Goal: Information Seeking & Learning: Learn about a topic

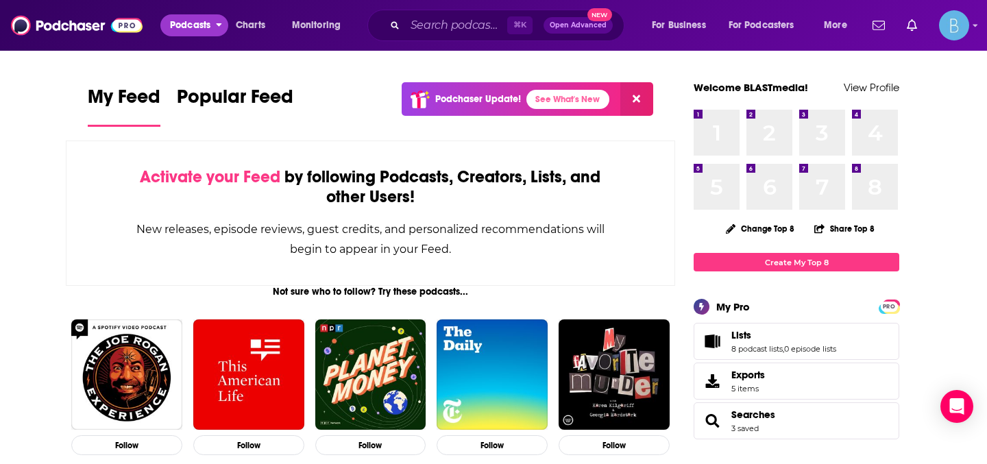
click at [201, 24] on span "Podcasts" at bounding box center [190, 25] width 40 height 19
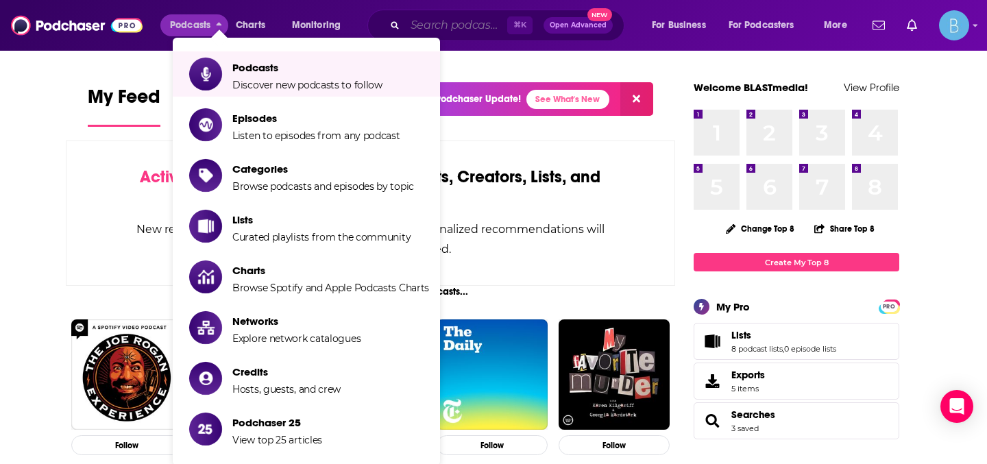
click at [458, 26] on input "Search podcasts, credits, & more..." at bounding box center [456, 25] width 102 height 22
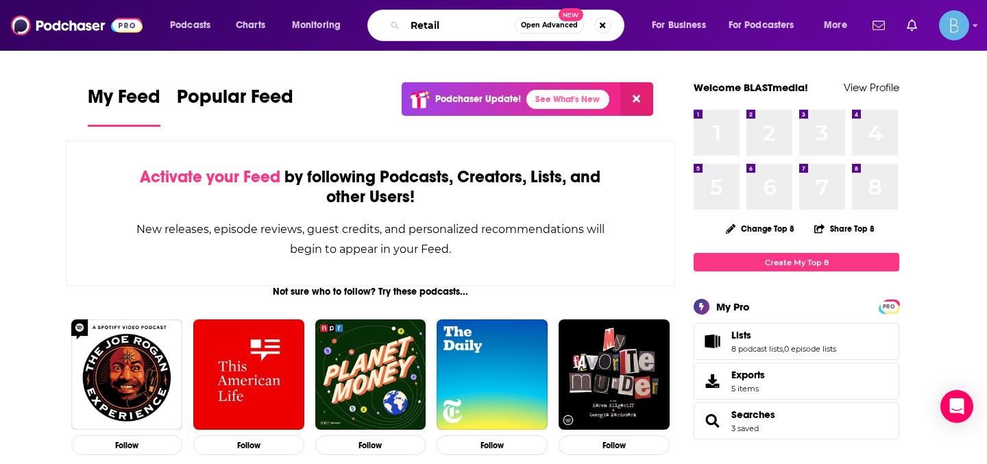
type input "Retail"
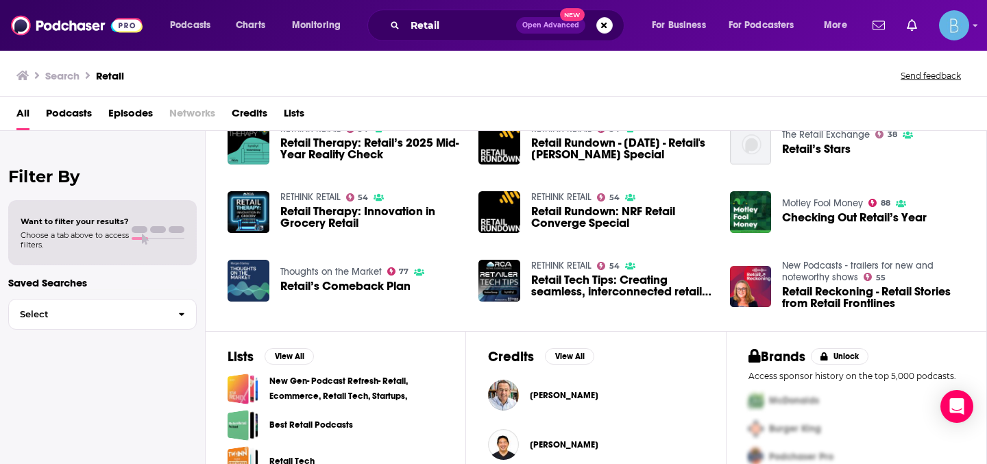
scroll to position [143, 0]
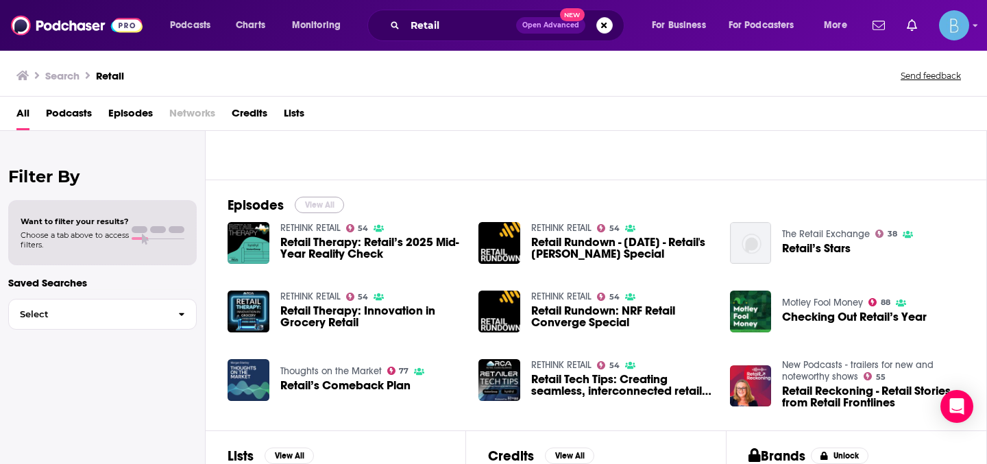
click at [326, 202] on button "View All" at bounding box center [319, 205] width 49 height 16
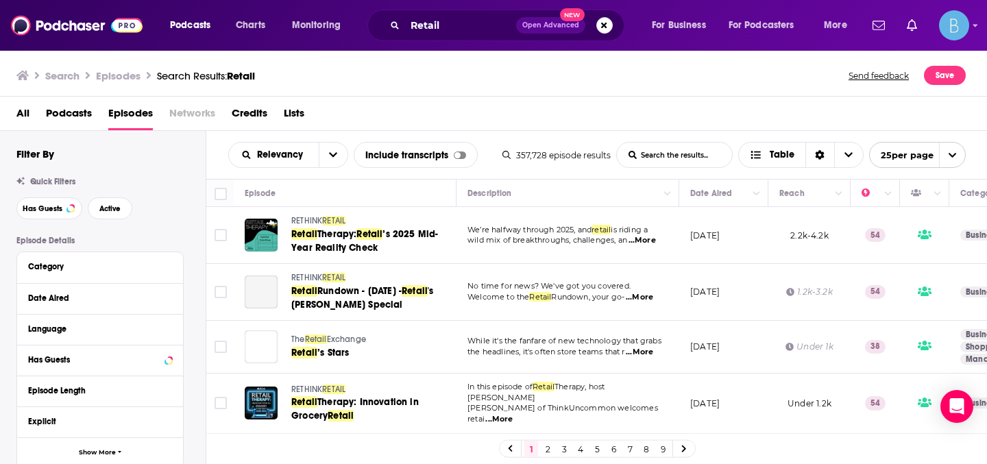
click at [70, 113] on span "Podcasts" at bounding box center [69, 116] width 46 height 28
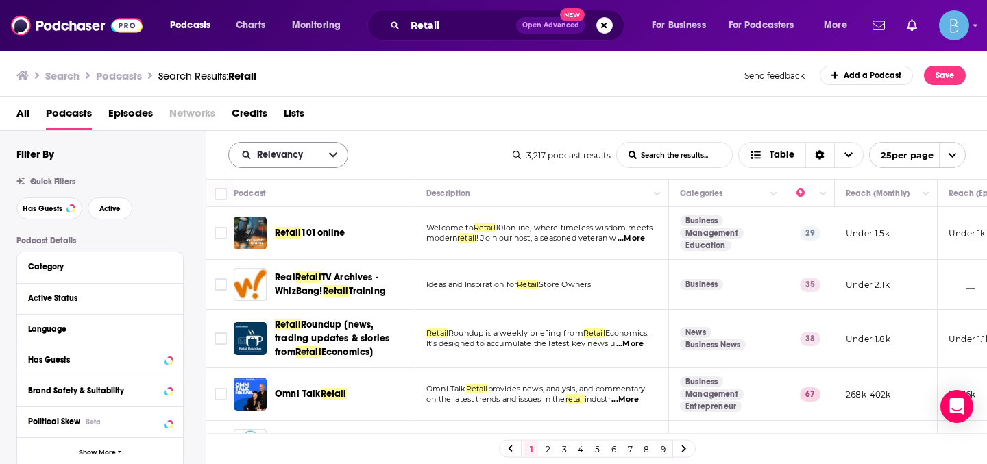
click at [332, 157] on icon "open menu" at bounding box center [333, 155] width 8 height 10
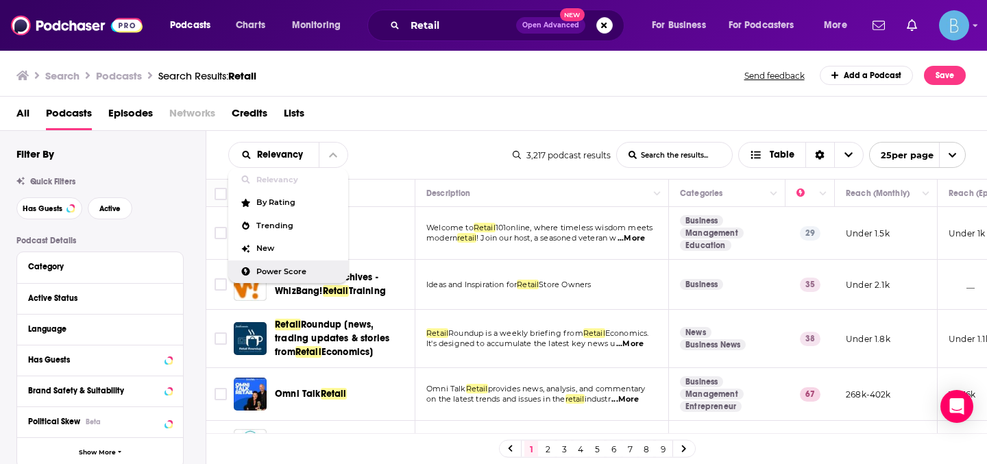
click at [297, 269] on span "Power Score" at bounding box center [296, 272] width 81 height 8
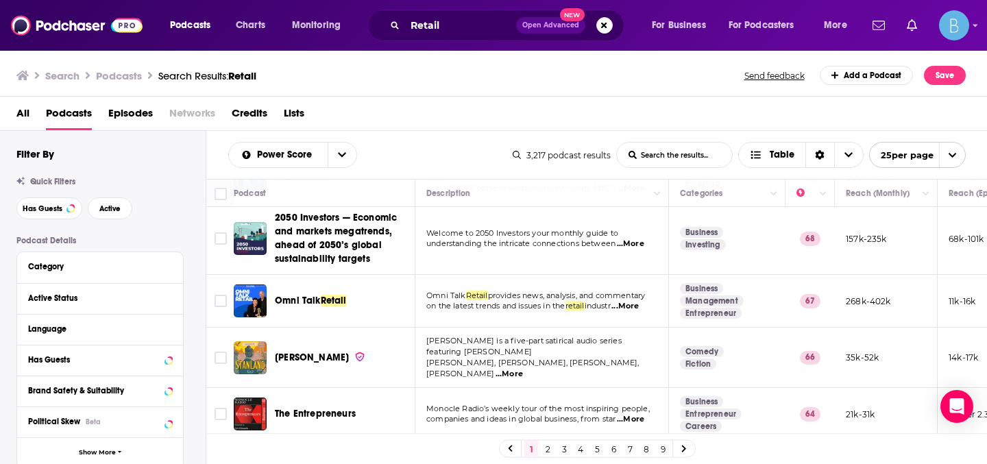
scroll to position [110, 0]
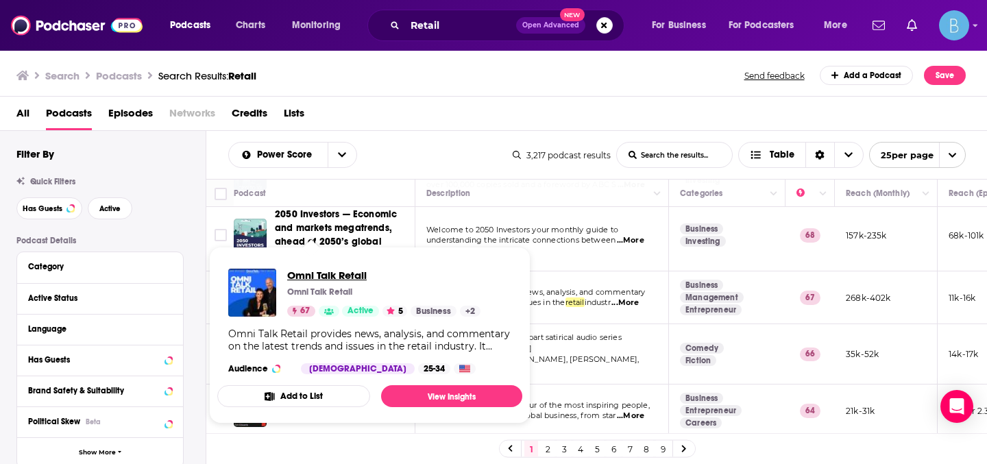
click at [354, 271] on span "Omni Talk Retail" at bounding box center [383, 275] width 193 height 13
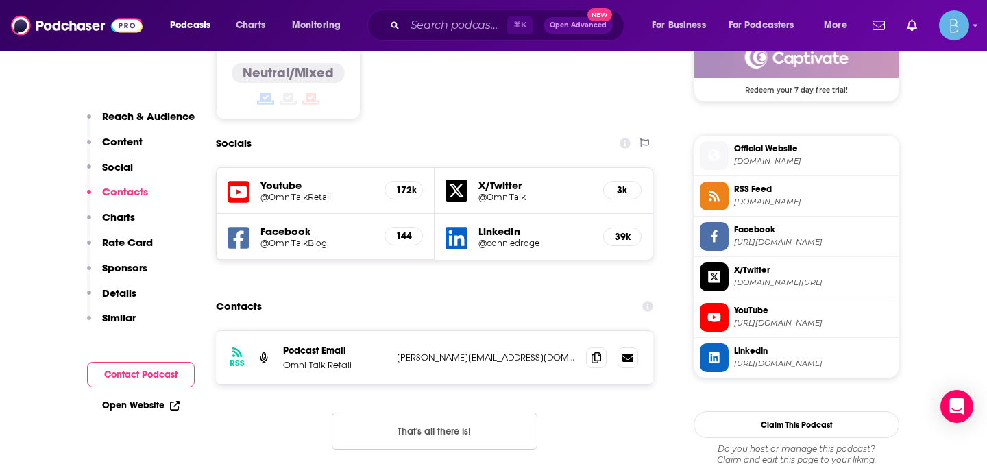
scroll to position [1152, 0]
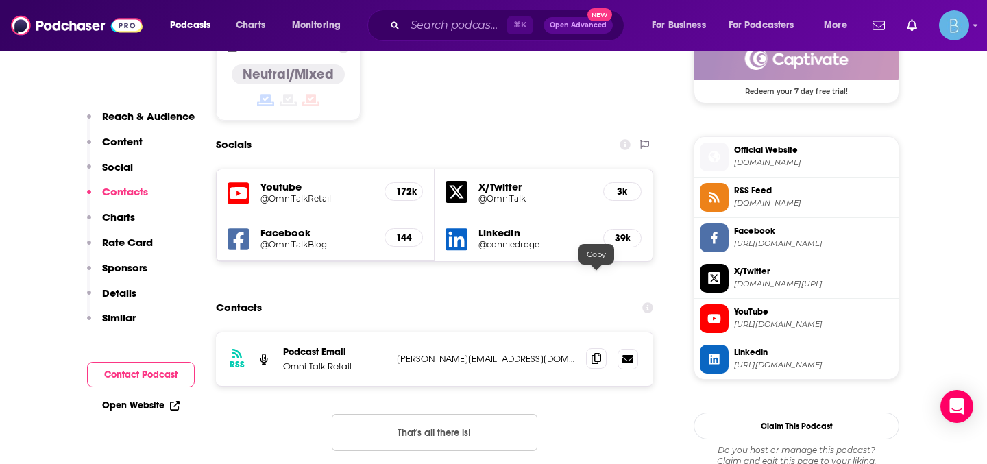
click at [598, 353] on icon at bounding box center [596, 358] width 10 height 11
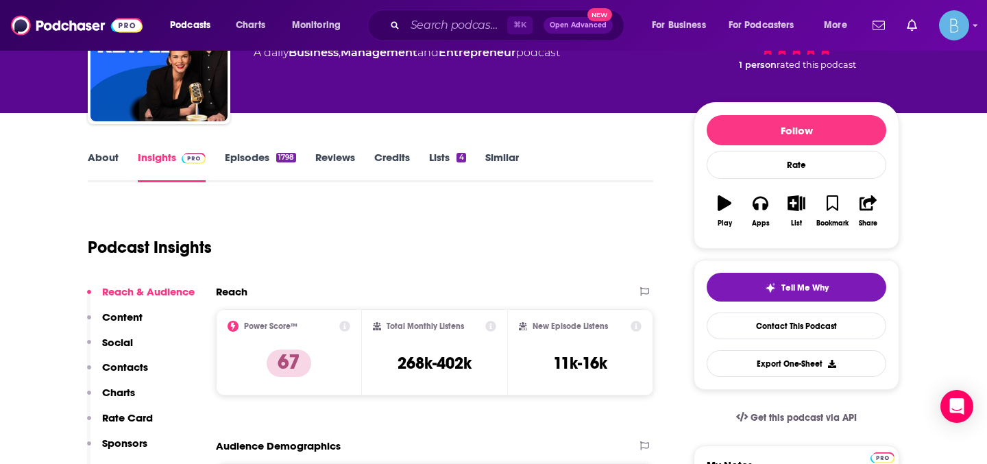
scroll to position [135, 0]
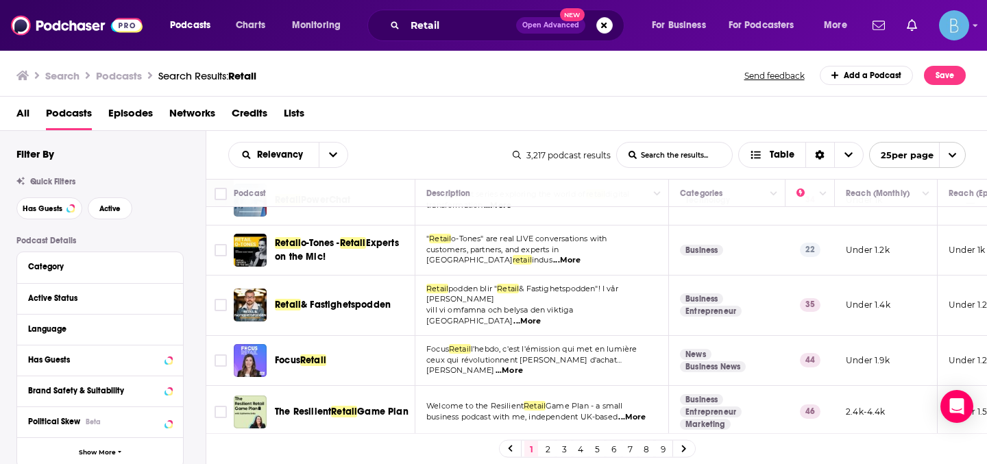
scroll to position [1064, 0]
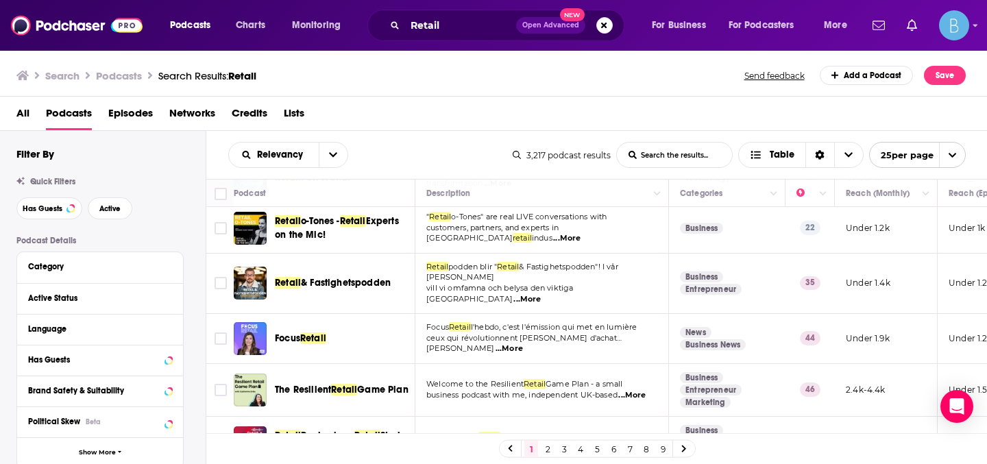
click at [546, 452] on link "2" at bounding box center [548, 449] width 14 height 16
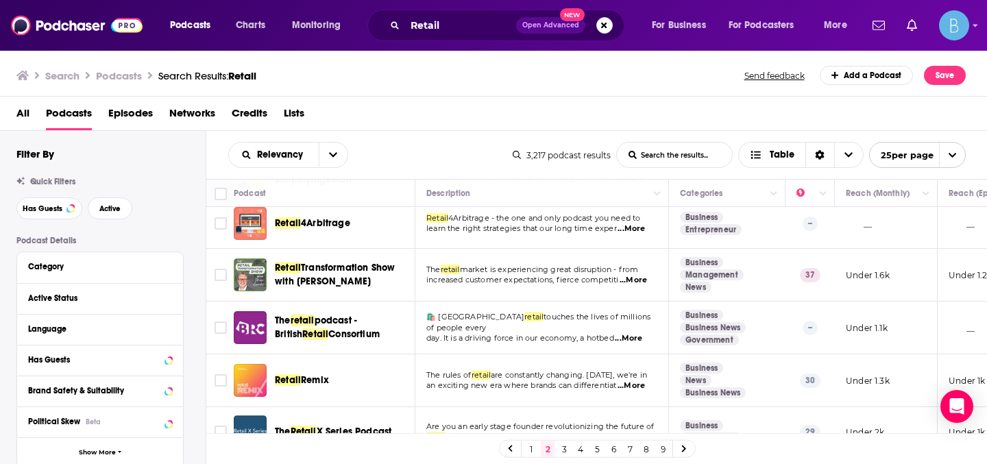
scroll to position [1067, 0]
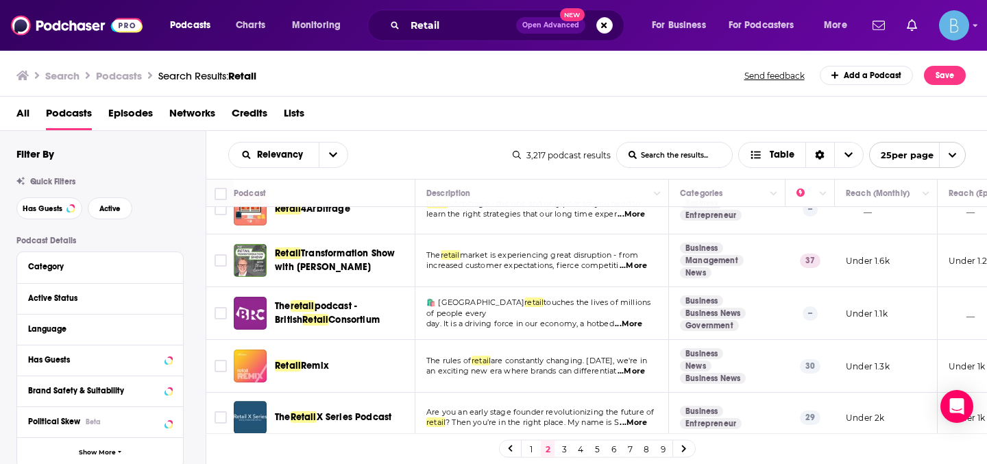
click at [563, 450] on link "3" at bounding box center [564, 449] width 14 height 16
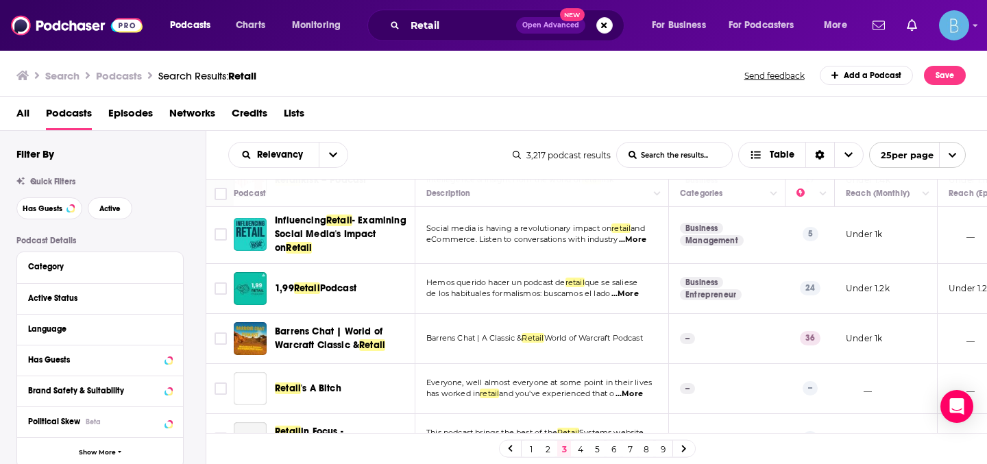
scroll to position [1081, 0]
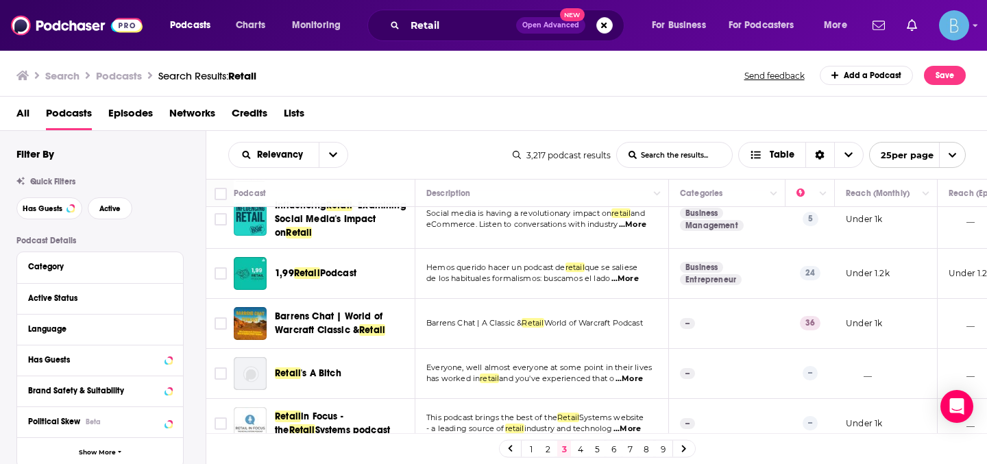
click at [583, 448] on link "4" at bounding box center [581, 449] width 14 height 16
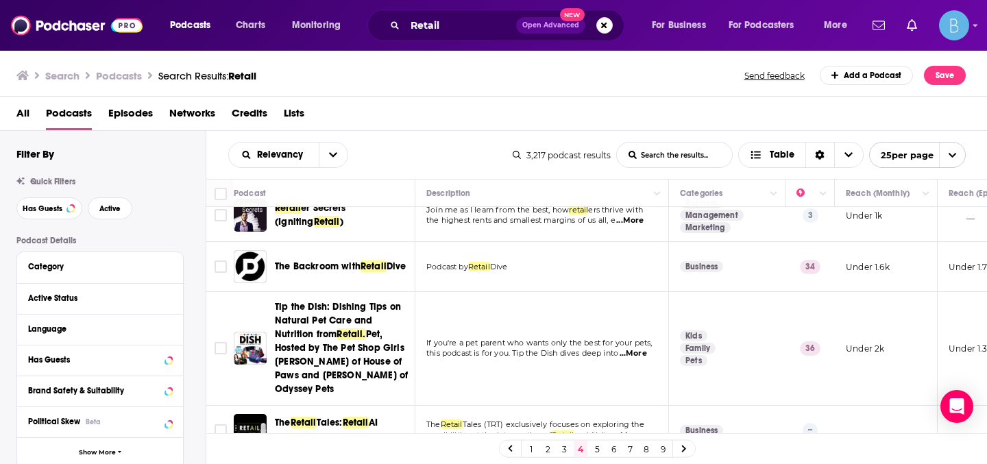
scroll to position [16, 0]
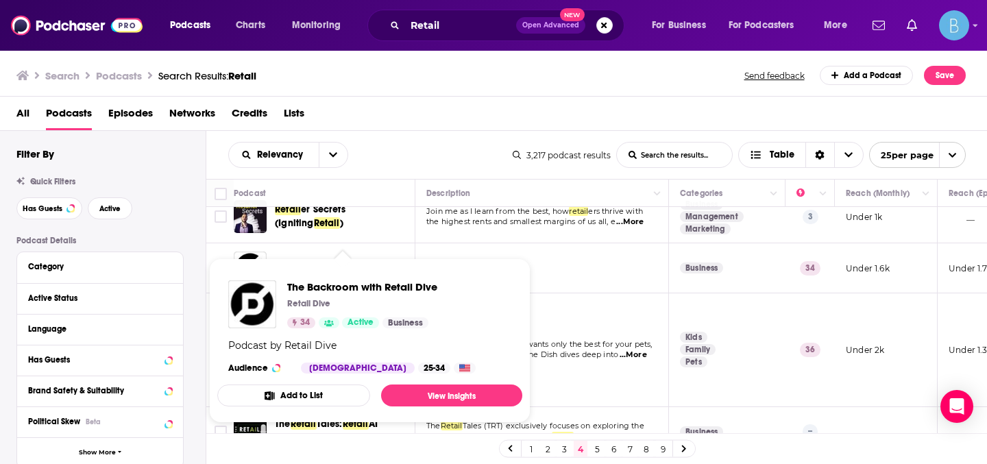
click at [567, 302] on td "If you're a pet parent who wants only the best for your pets, this podcast is f…" at bounding box center [542, 349] width 254 height 113
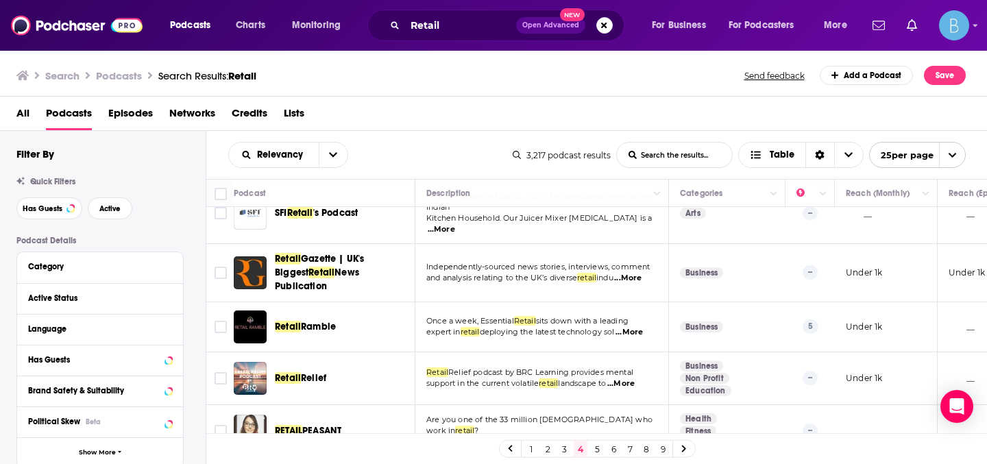
scroll to position [1119, 0]
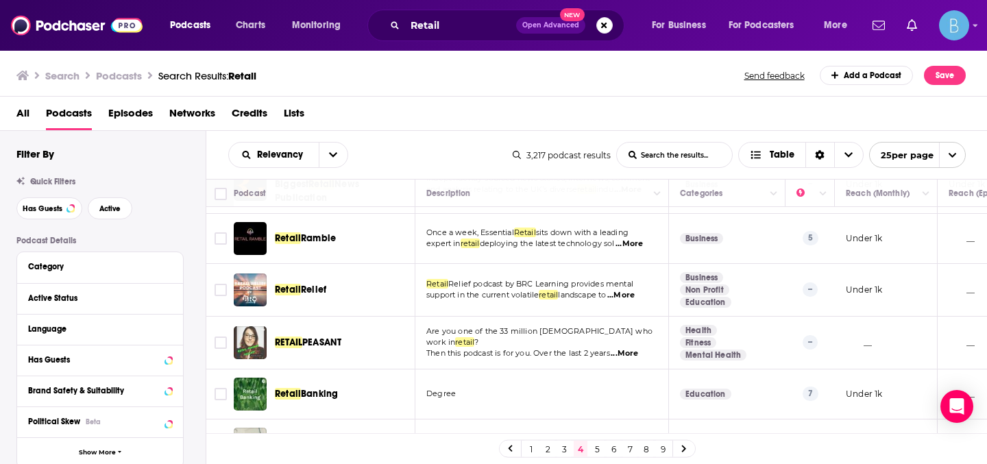
click at [598, 448] on link "5" at bounding box center [597, 449] width 14 height 16
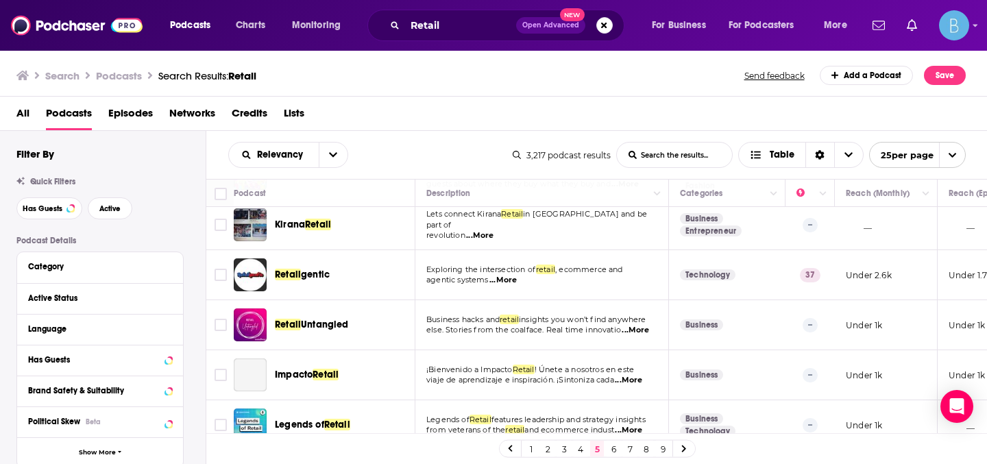
scroll to position [1042, 0]
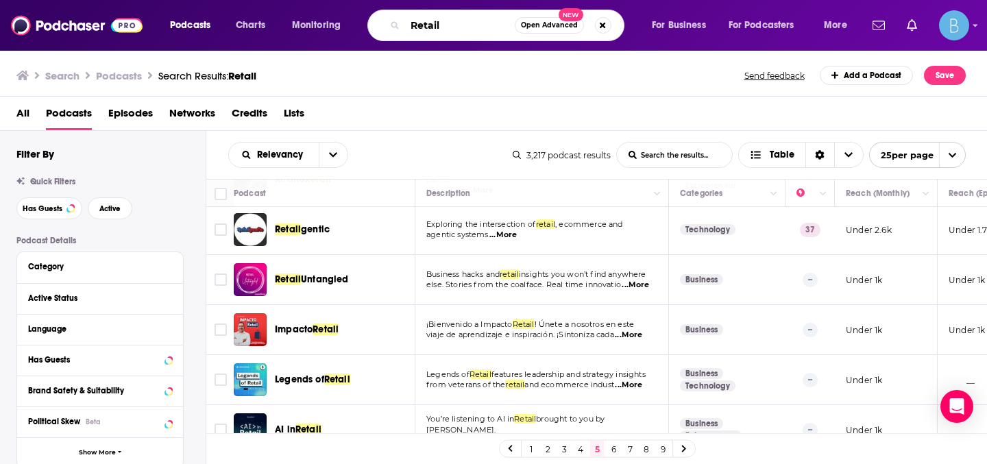
drag, startPoint x: 460, startPoint y: 20, endPoint x: 448, endPoint y: 21, distance: 12.4
click at [448, 21] on input "Retail" at bounding box center [460, 25] width 110 height 22
type input "Retail focus podcast"
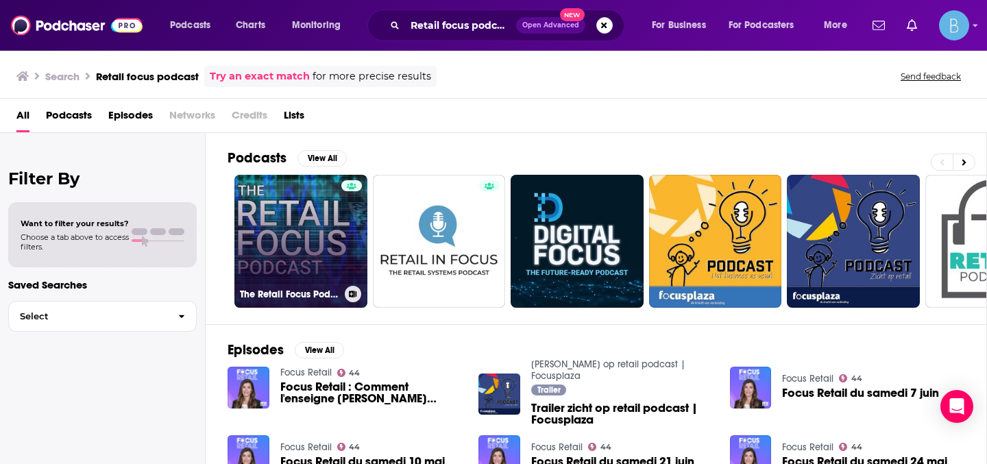
click at [309, 246] on link "The Retail Focus Podcast" at bounding box center [300, 241] width 133 height 133
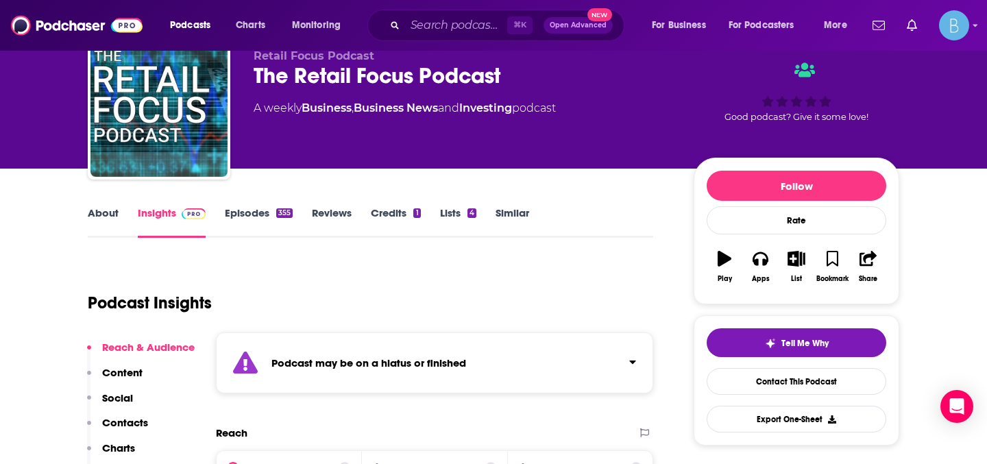
scroll to position [38, 0]
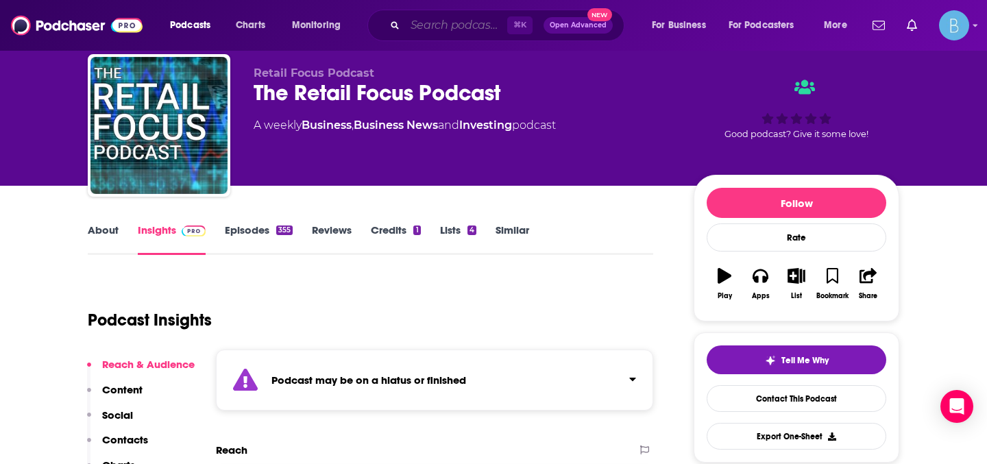
click at [442, 27] on input "Search podcasts, credits, & more..." at bounding box center [456, 25] width 102 height 22
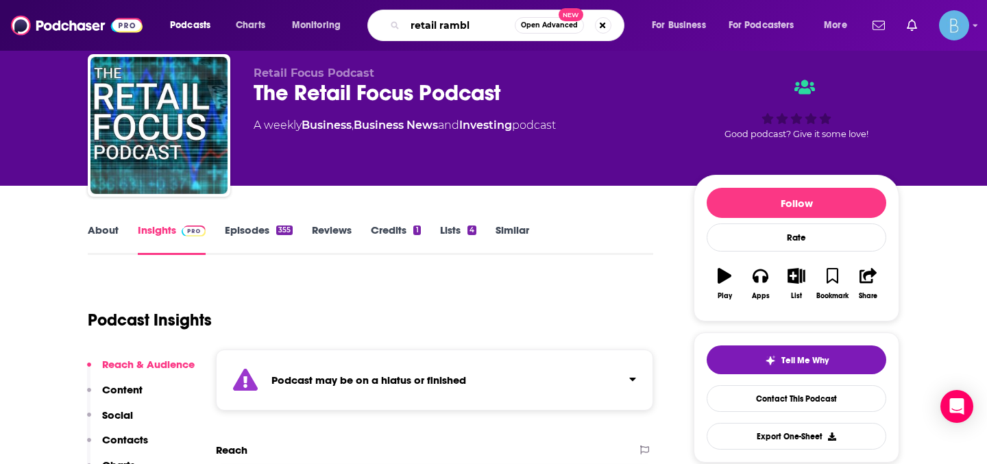
type input "retail ramble"
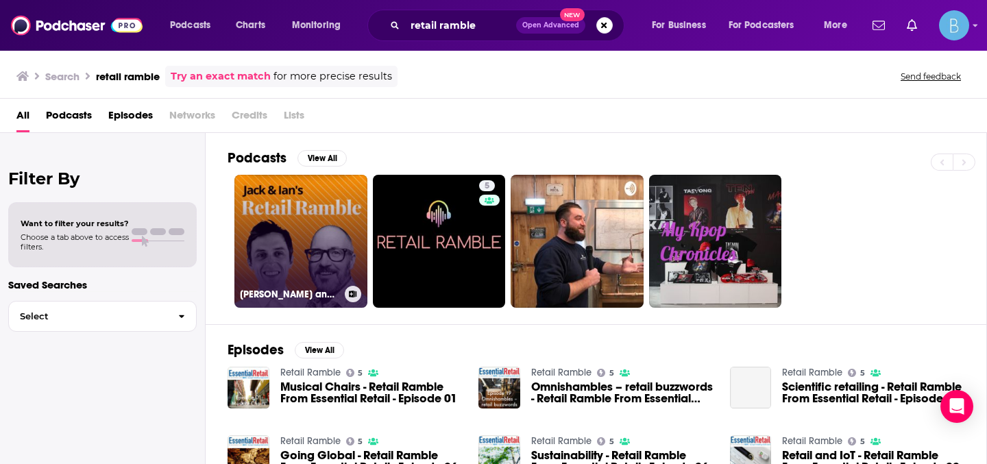
click at [316, 230] on link "Jack and Ian's Retail Ramble" at bounding box center [300, 241] width 133 height 133
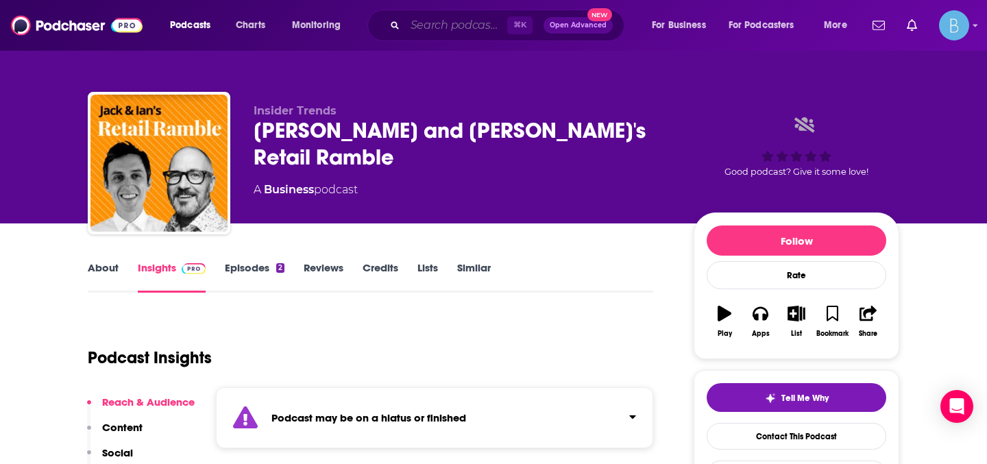
click at [439, 25] on input "Search podcasts, credits, & more..." at bounding box center [456, 25] width 102 height 22
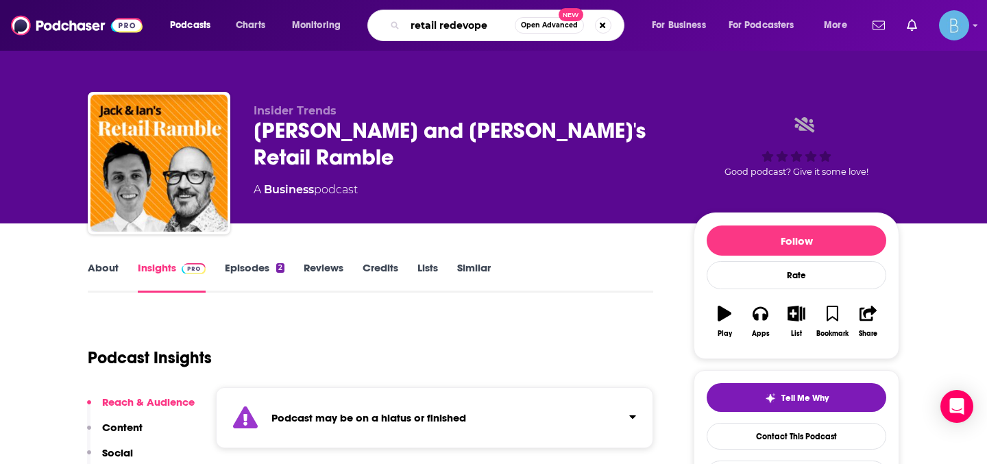
type input "retail redevoped"
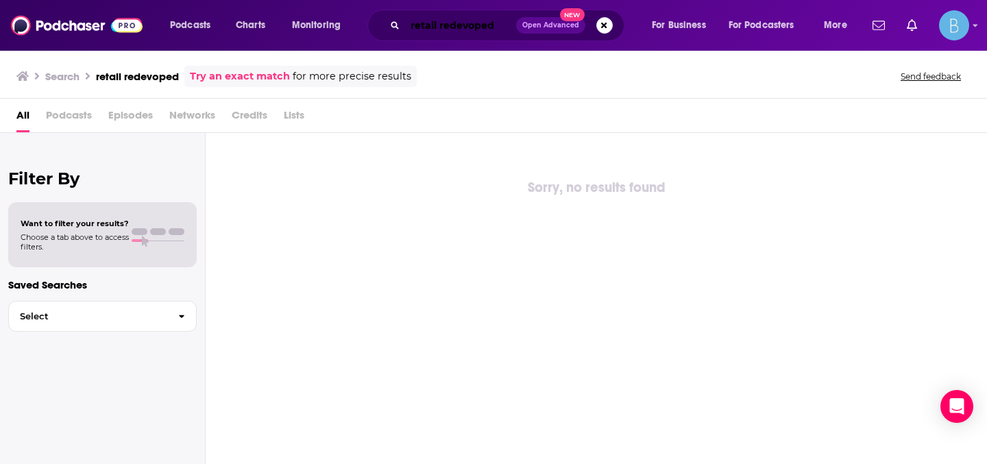
click at [490, 26] on input "retail redevoped" at bounding box center [460, 25] width 111 height 22
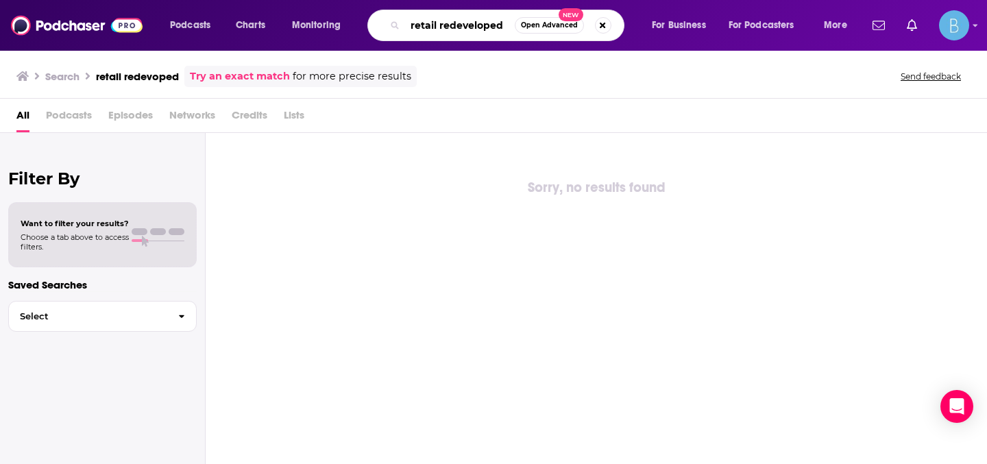
type input "retail redeveloped"
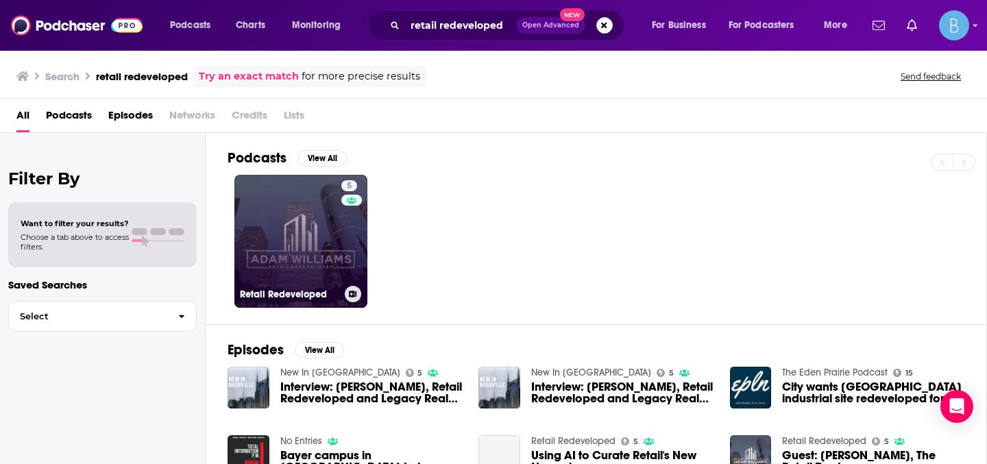
click at [307, 234] on link "5 Retail Redeveloped" at bounding box center [300, 241] width 133 height 133
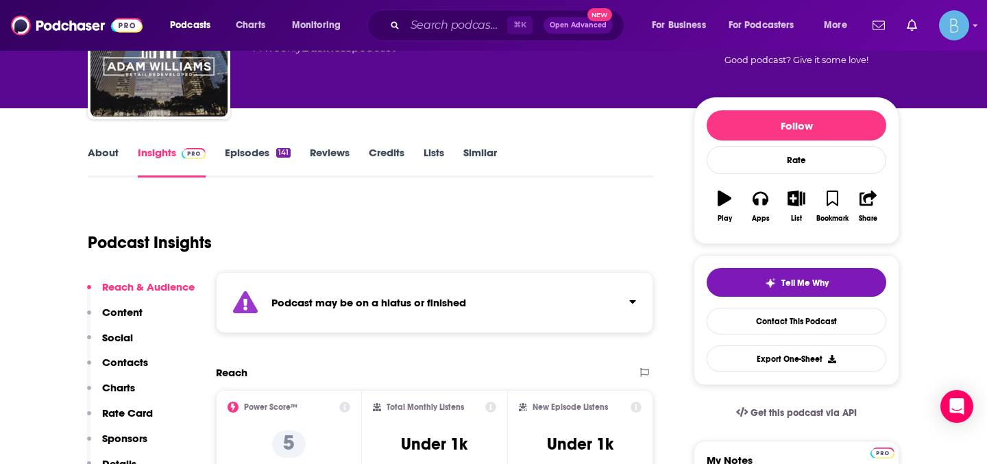
scroll to position [205, 0]
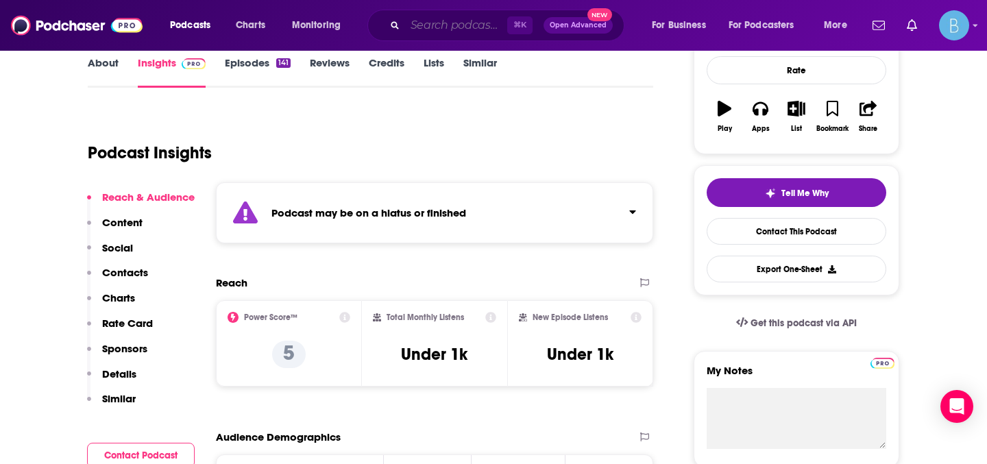
click at [437, 25] on input "Search podcasts, credits, & more..." at bounding box center [456, 25] width 102 height 22
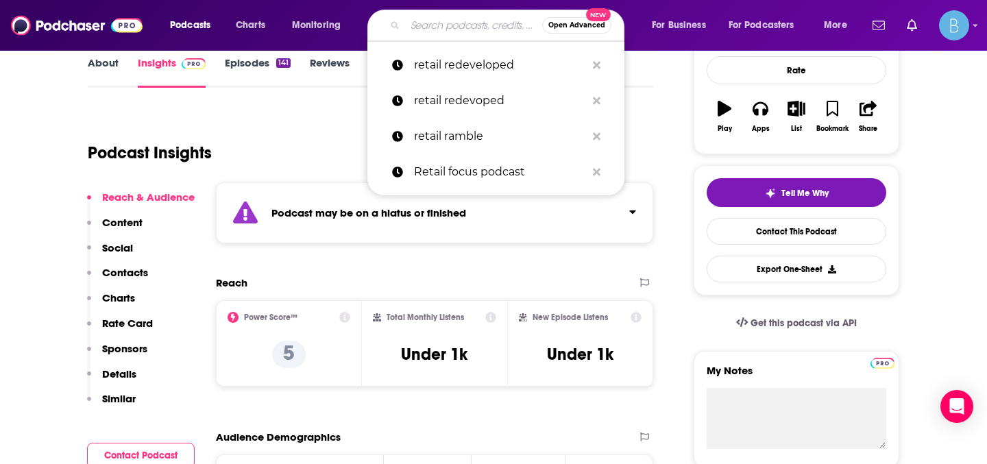
type input "b"
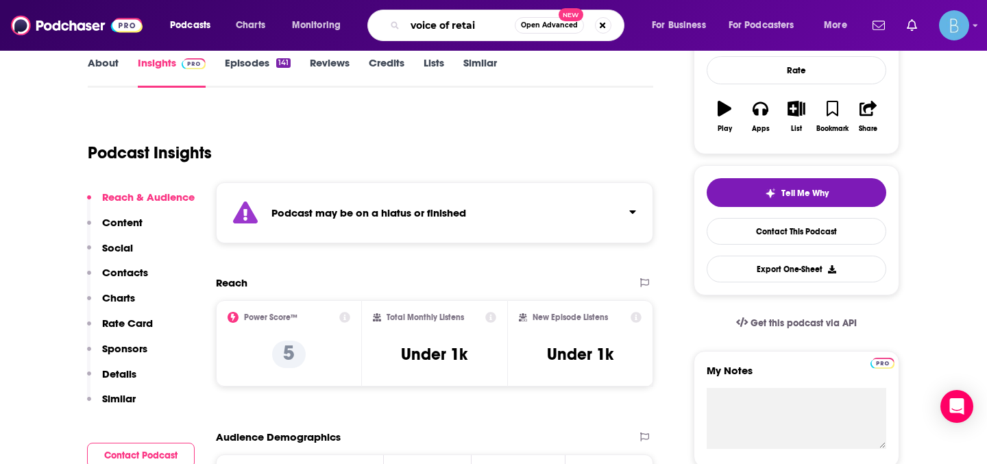
type input "voice of retail"
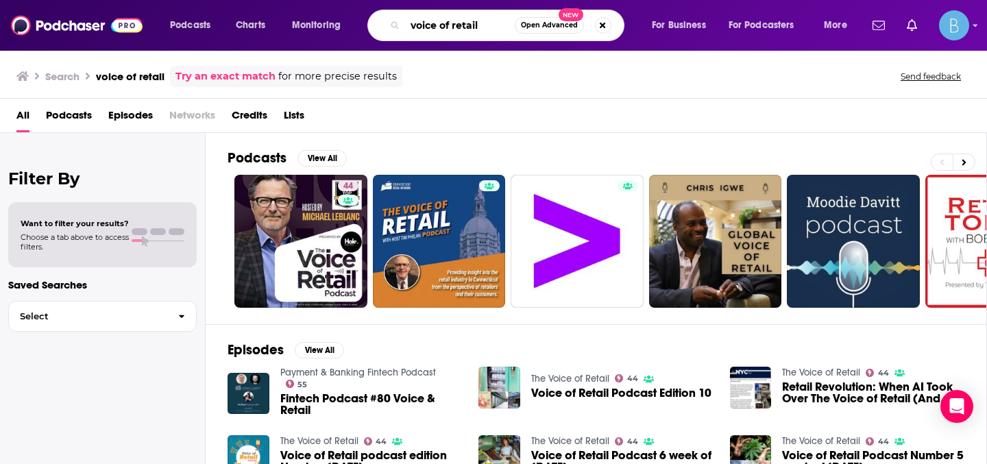
drag, startPoint x: 485, startPoint y: 21, endPoint x: 366, endPoint y: 19, distance: 119.3
click at [366, 20] on div "Podcasts Charts Monitoring voice of retail Open Advanced New For Business For P…" at bounding box center [510, 26] width 700 height 32
type input "total retail"
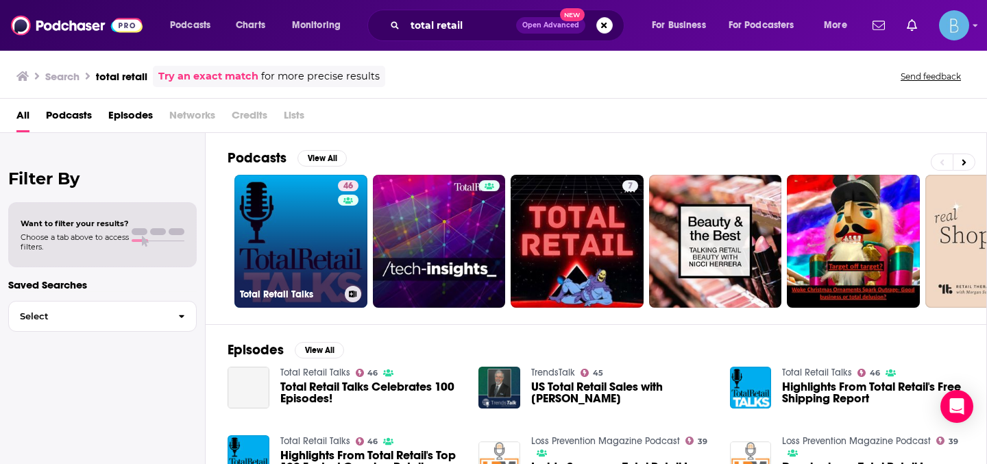
click at [308, 239] on link "46 Total Retail Talks" at bounding box center [300, 241] width 133 height 133
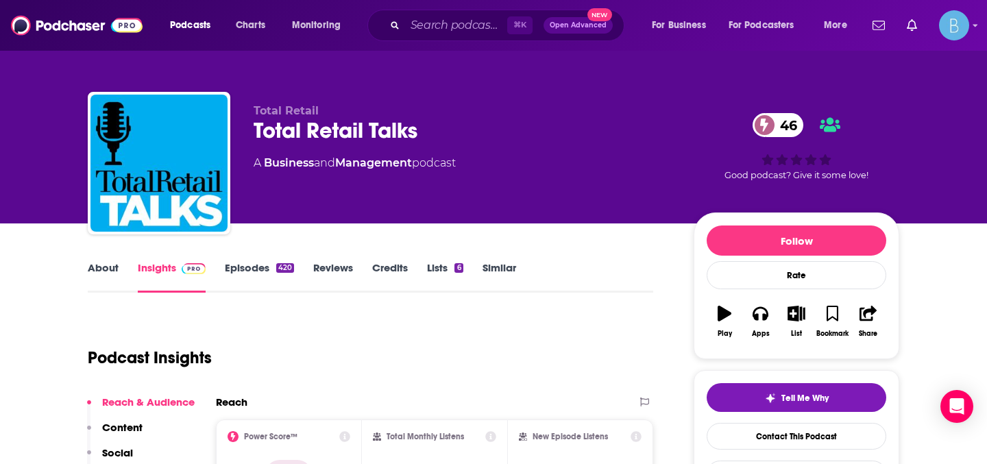
click at [103, 265] on link "About" at bounding box center [103, 277] width 31 height 32
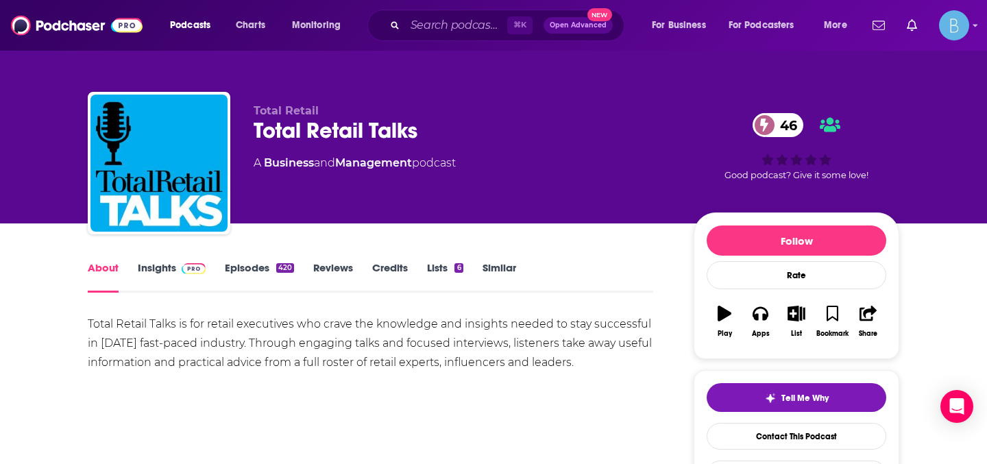
click at [168, 268] on link "Insights" at bounding box center [172, 277] width 68 height 32
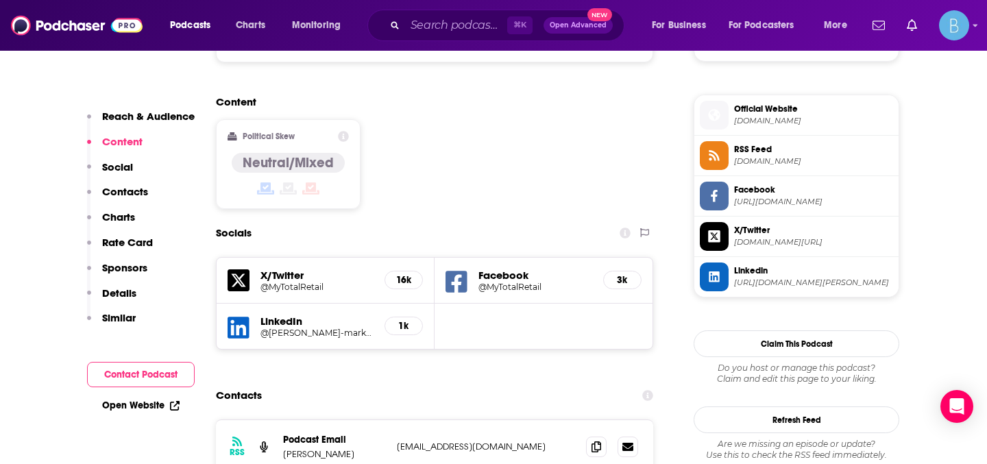
scroll to position [1142, 0]
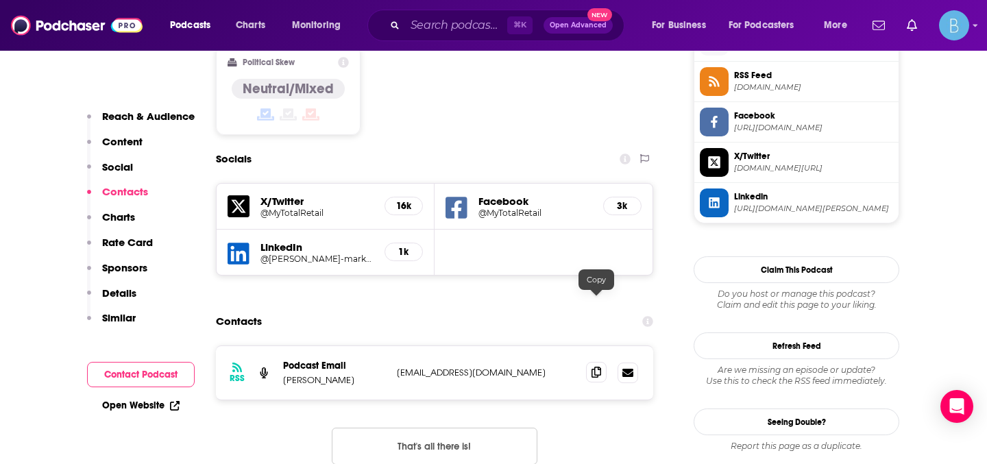
click at [596, 367] on icon at bounding box center [596, 372] width 10 height 11
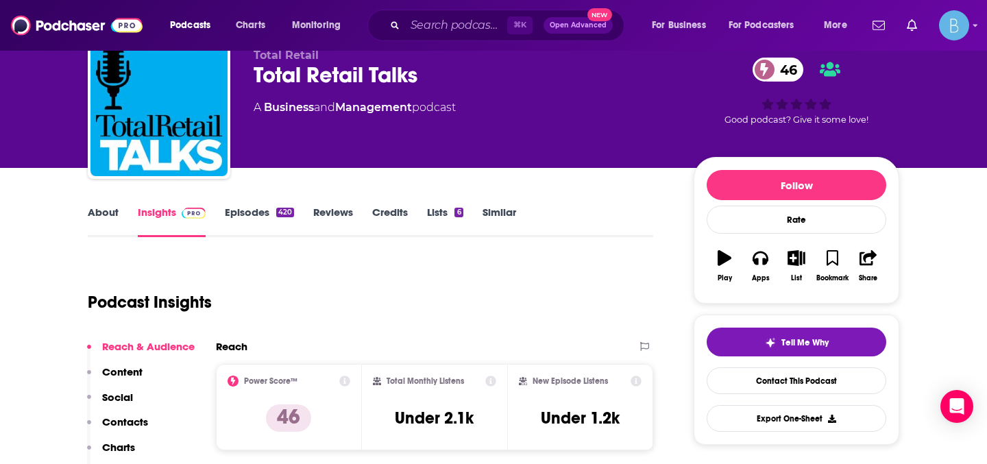
scroll to position [35, 0]
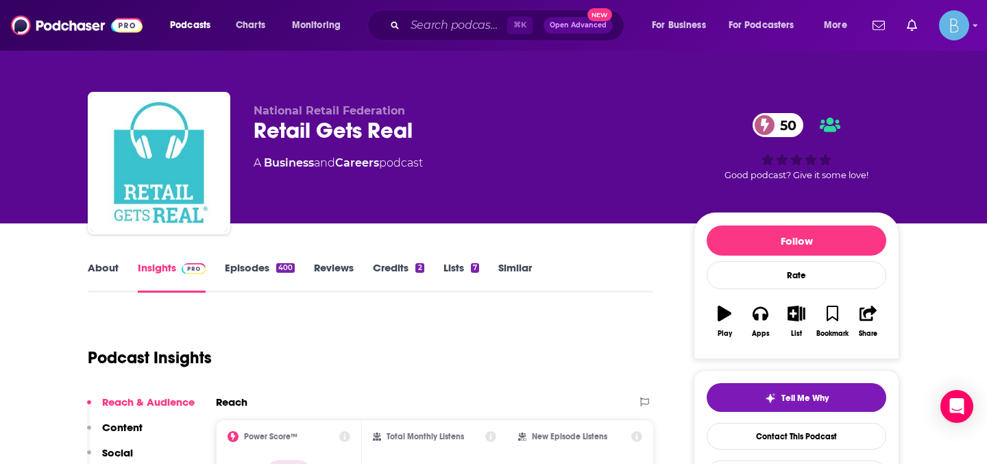
click at [97, 269] on link "About" at bounding box center [103, 277] width 31 height 32
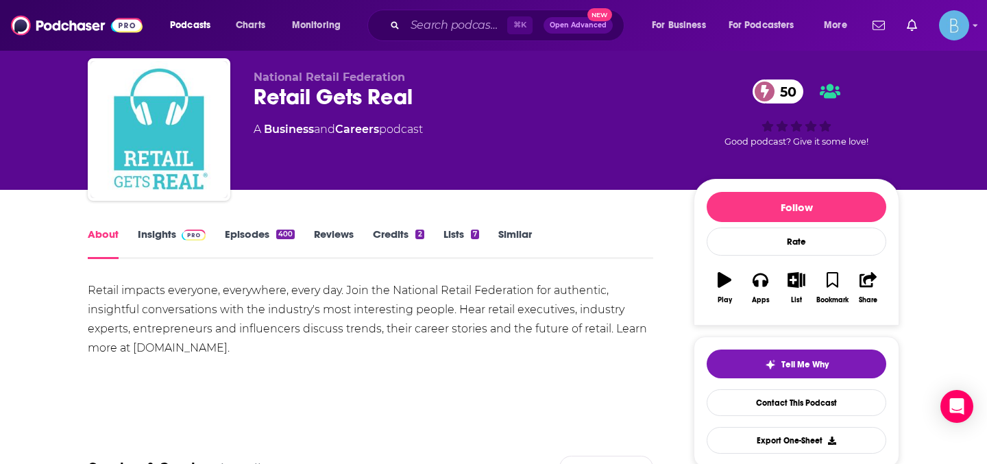
scroll to position [36, 0]
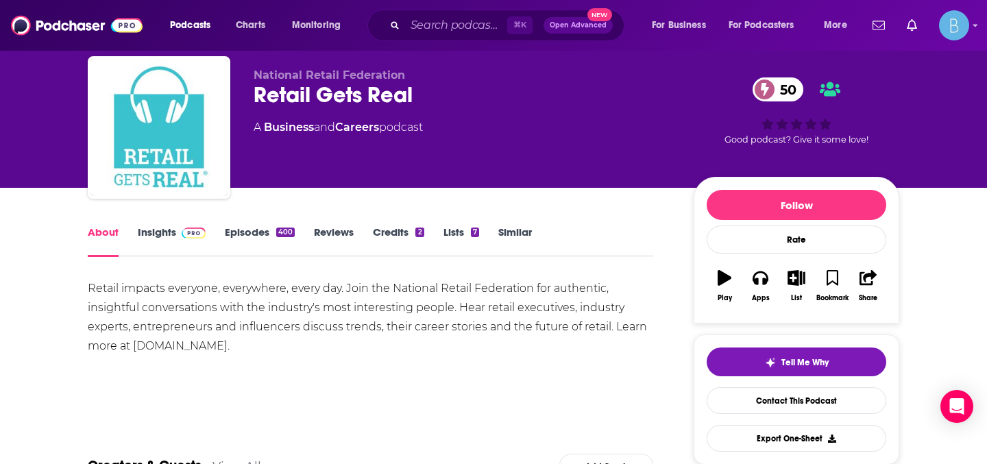
click at [245, 231] on link "Episodes 400" at bounding box center [260, 241] width 70 height 32
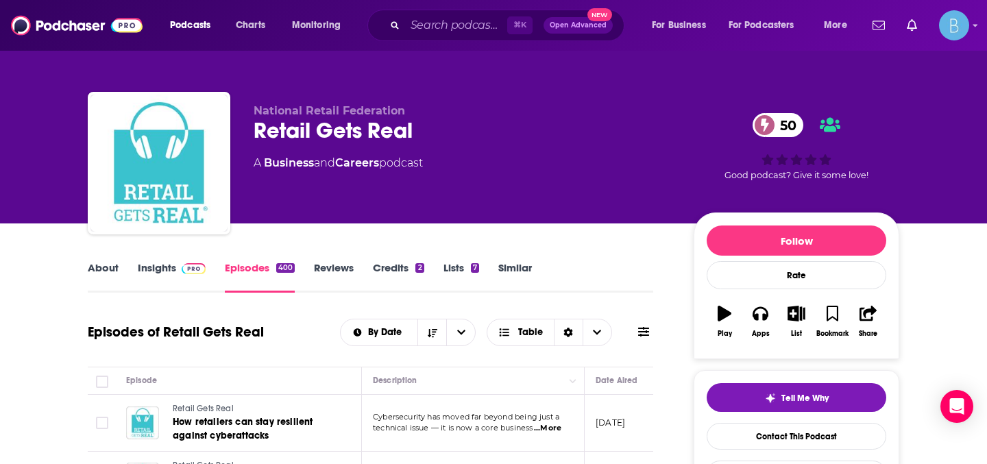
click at [105, 271] on link "About" at bounding box center [103, 277] width 31 height 32
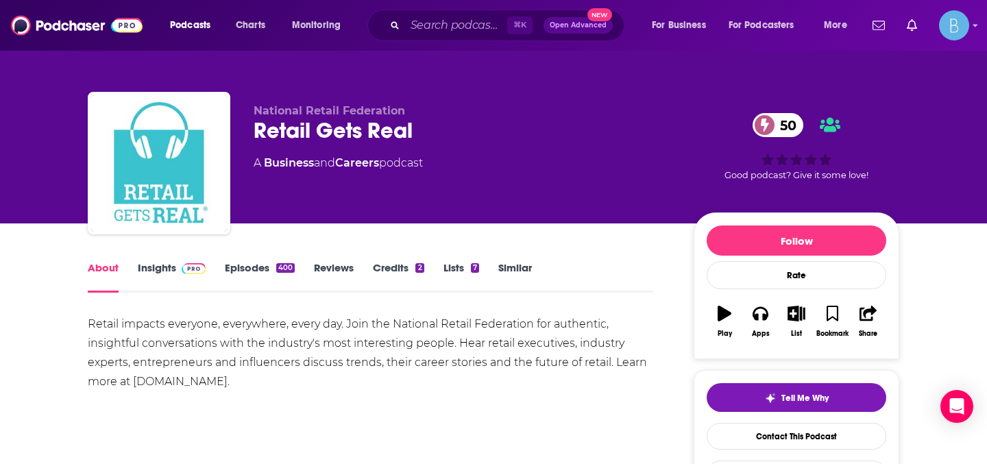
click at [152, 268] on link "Insights" at bounding box center [172, 277] width 68 height 32
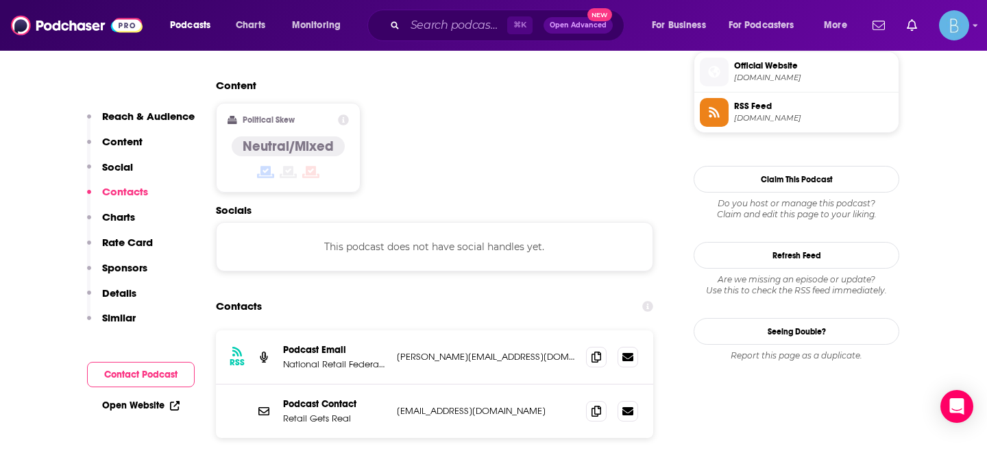
scroll to position [1110, 0]
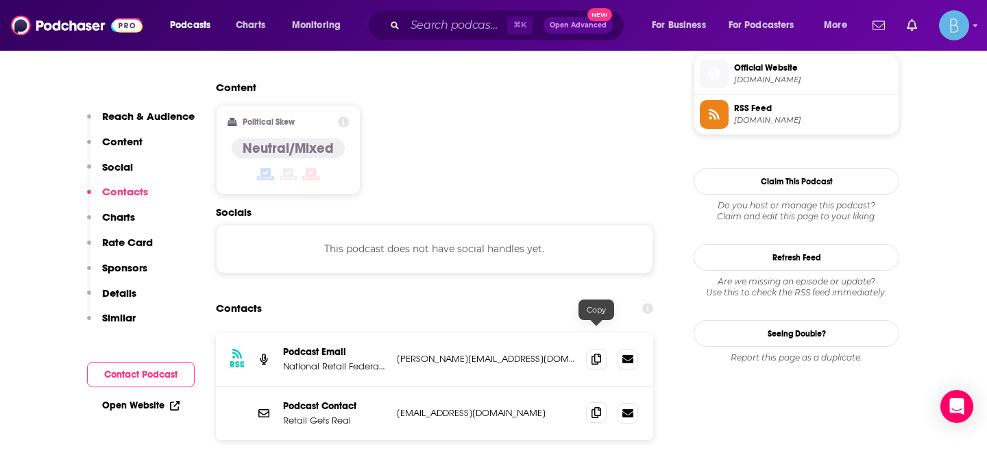
click at [598, 407] on icon at bounding box center [596, 412] width 10 height 11
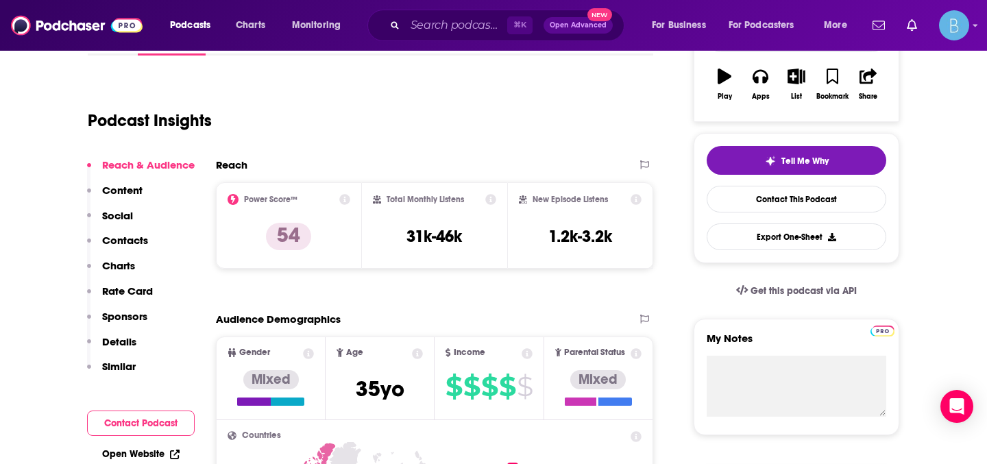
scroll to position [100, 0]
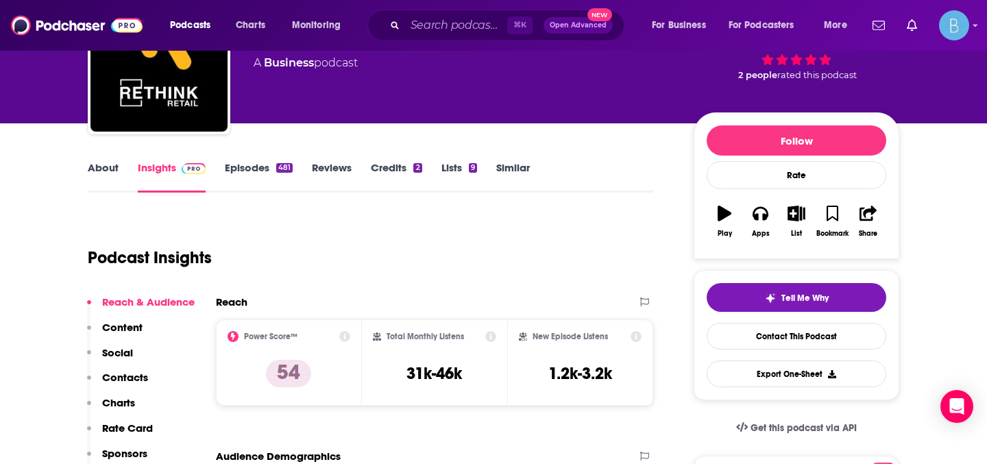
click at [99, 168] on link "About" at bounding box center [103, 177] width 31 height 32
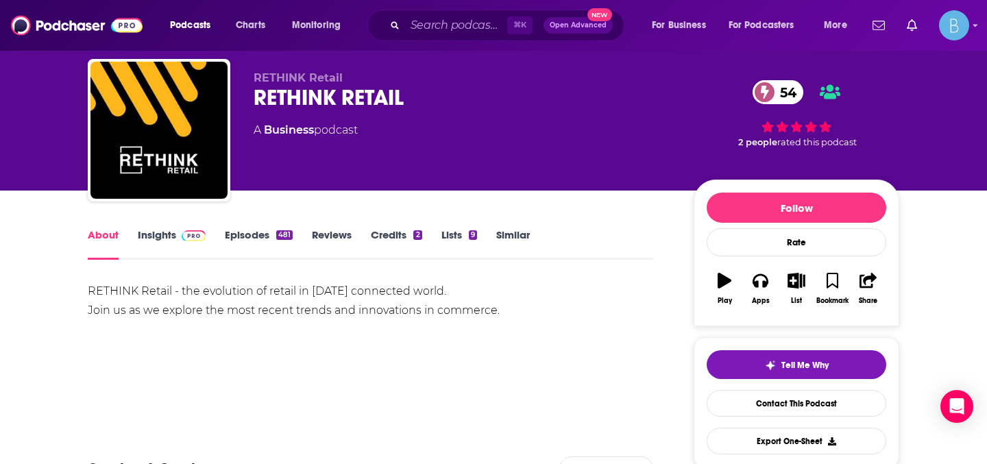
scroll to position [42, 0]
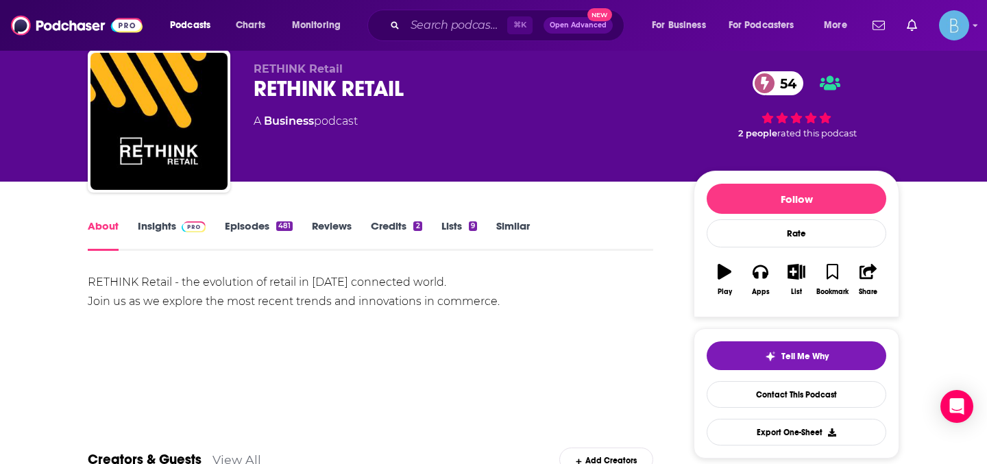
click at [253, 224] on link "Episodes 481" at bounding box center [259, 235] width 68 height 32
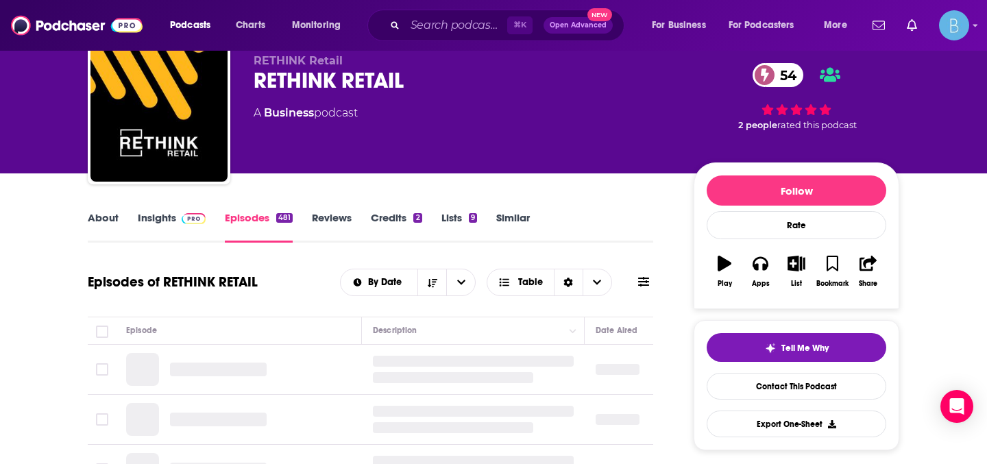
scroll to position [139, 0]
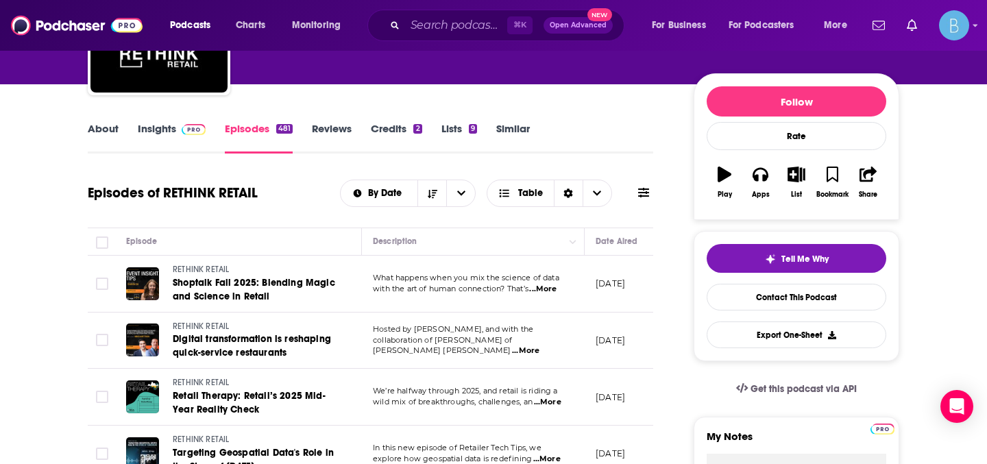
click at [162, 128] on link "Insights" at bounding box center [172, 138] width 68 height 32
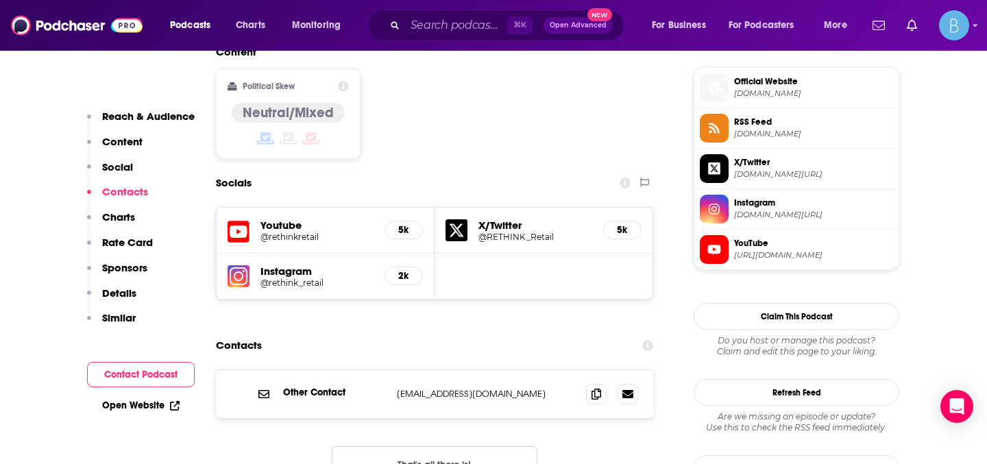
scroll to position [1137, 0]
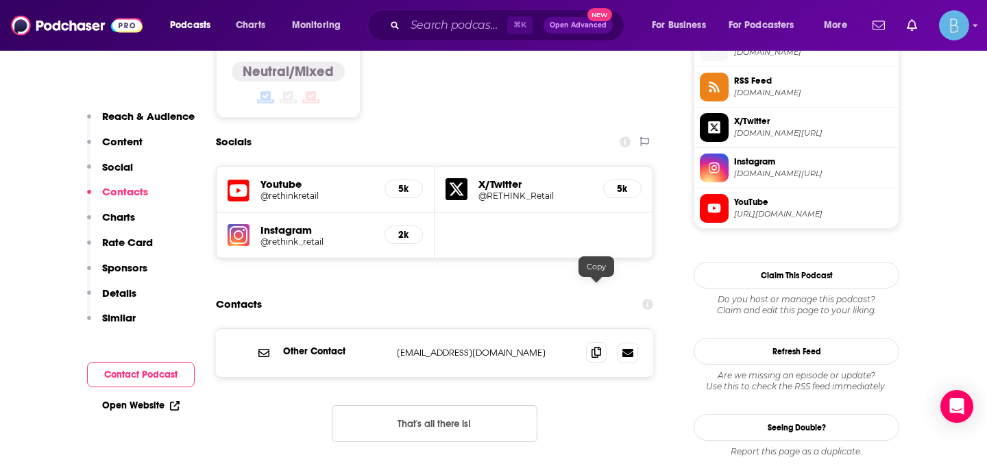
click at [595, 347] on icon at bounding box center [596, 352] width 10 height 11
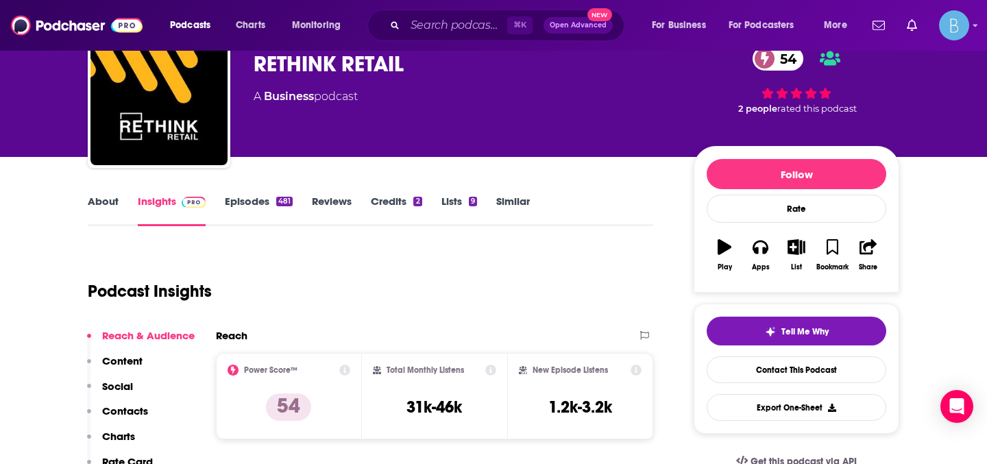
scroll to position [14, 0]
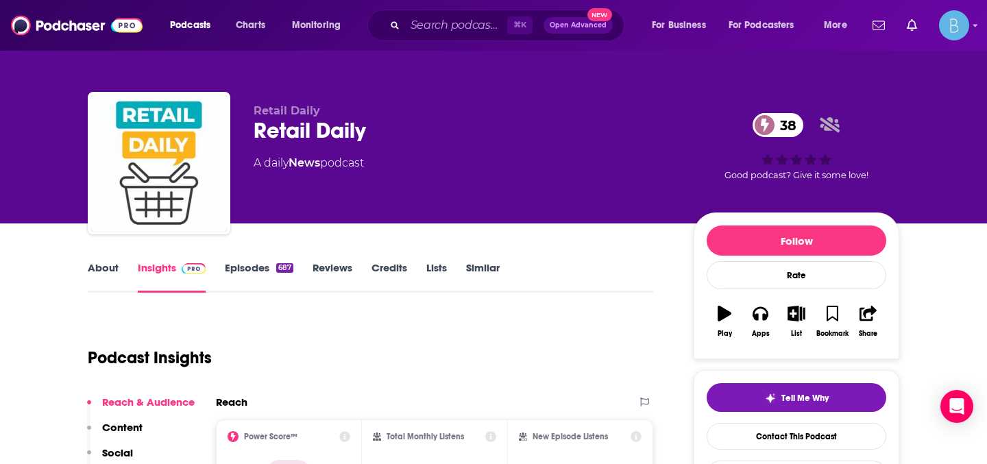
click at [102, 271] on link "About" at bounding box center [103, 277] width 31 height 32
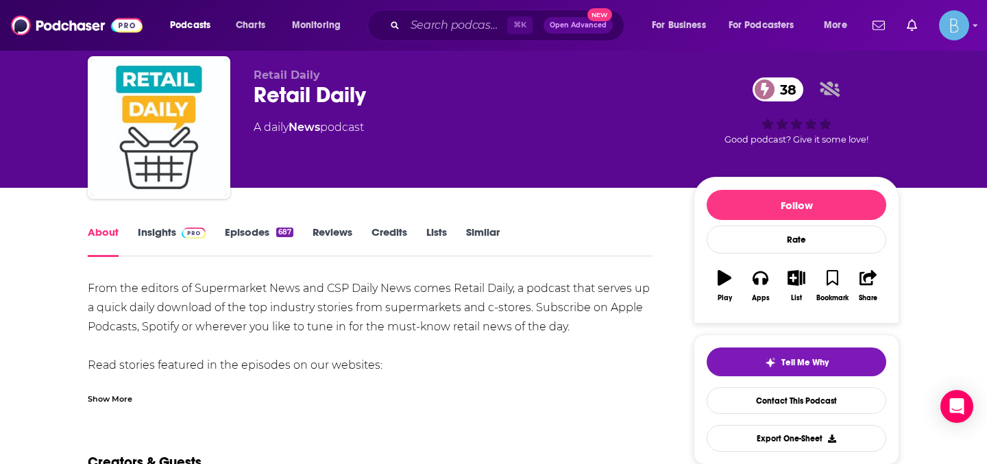
scroll to position [85, 0]
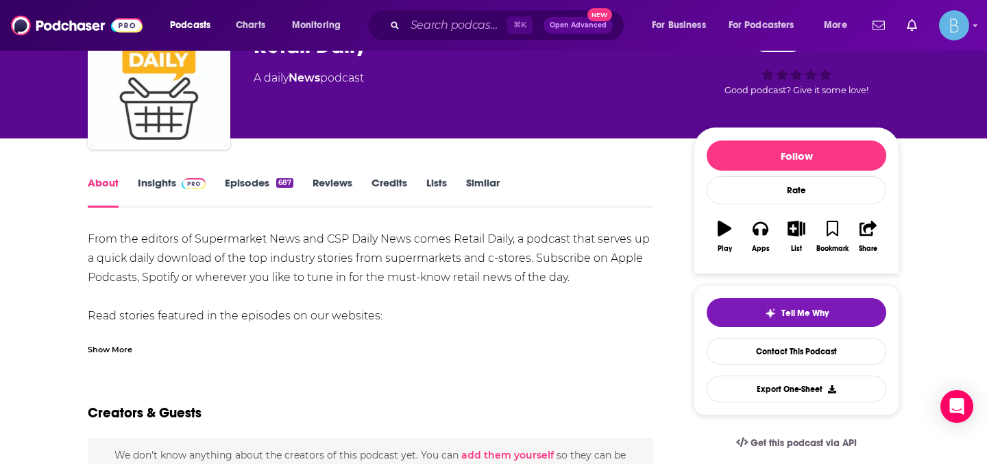
click at [262, 184] on link "Episodes 687" at bounding box center [259, 192] width 69 height 32
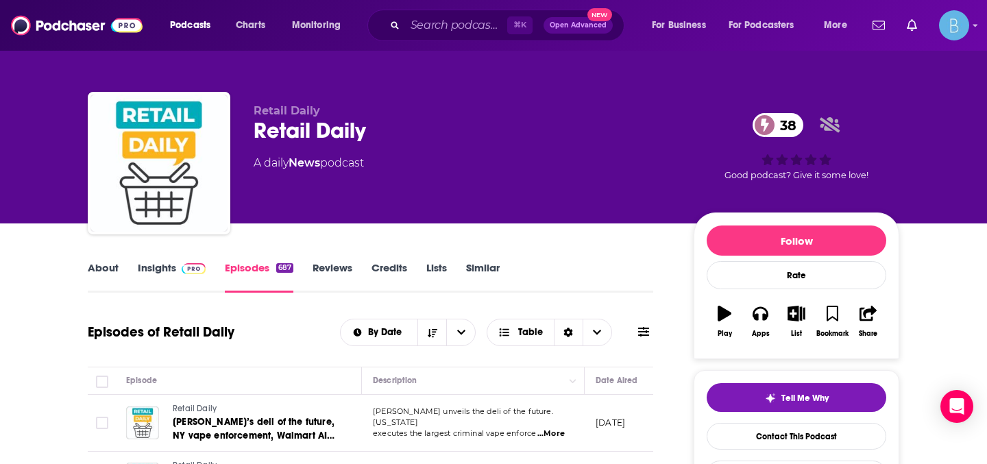
click at [107, 271] on link "About" at bounding box center [103, 277] width 31 height 32
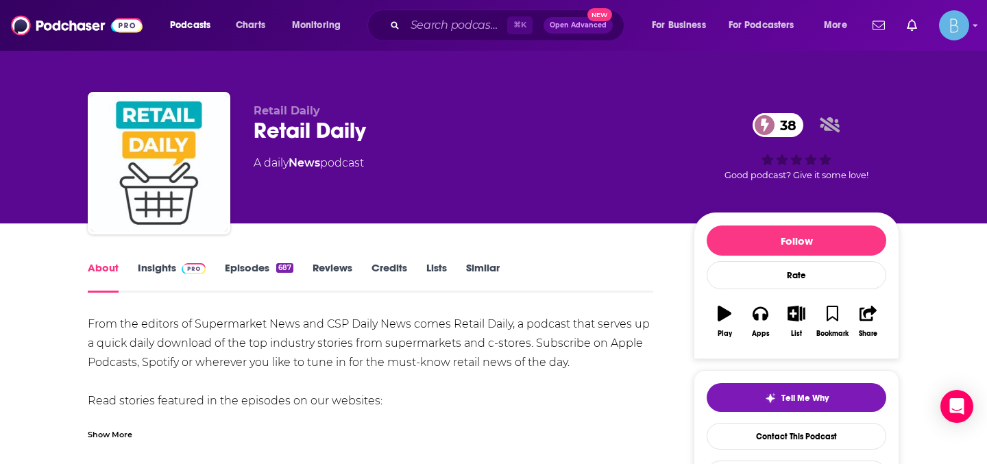
click at [164, 270] on link "Insights" at bounding box center [172, 277] width 68 height 32
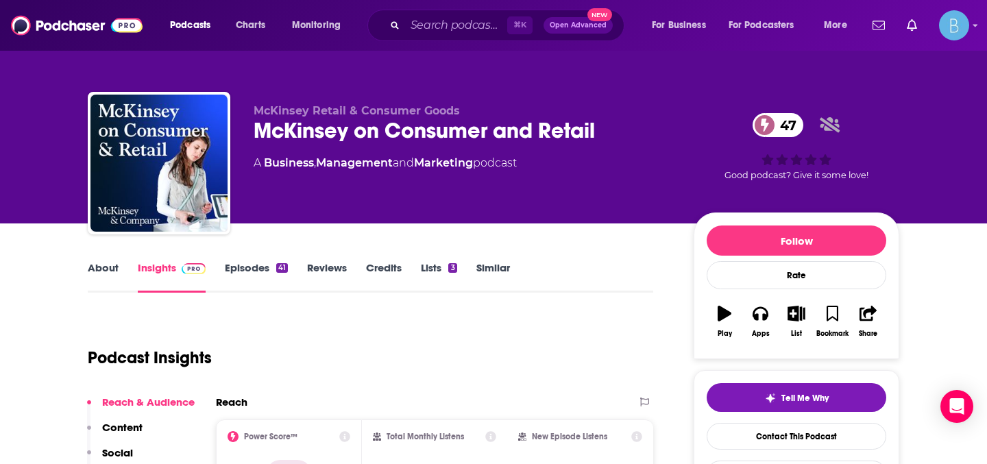
click at [108, 265] on link "About" at bounding box center [103, 277] width 31 height 32
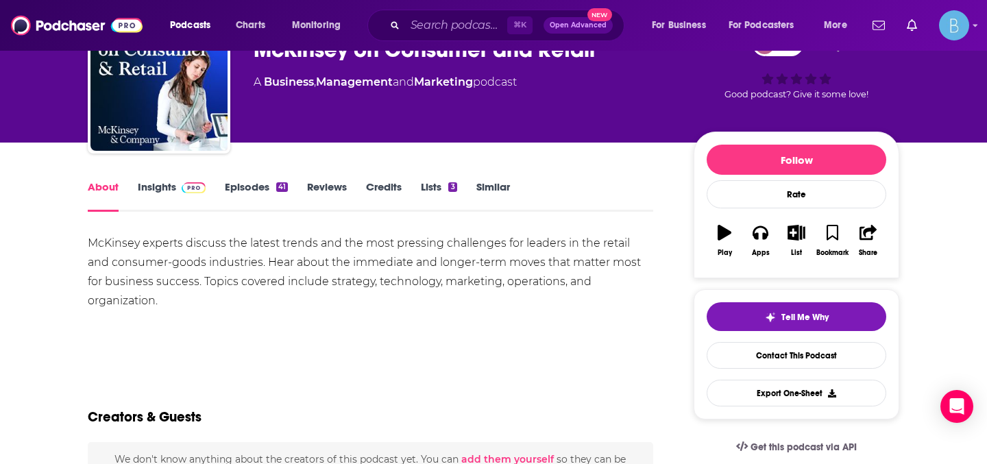
scroll to position [82, 0]
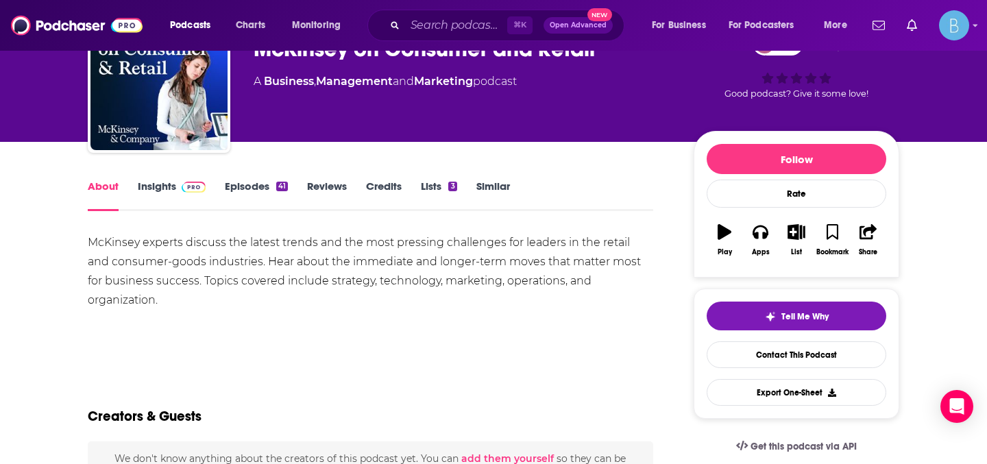
click at [147, 184] on link "Insights" at bounding box center [172, 196] width 68 height 32
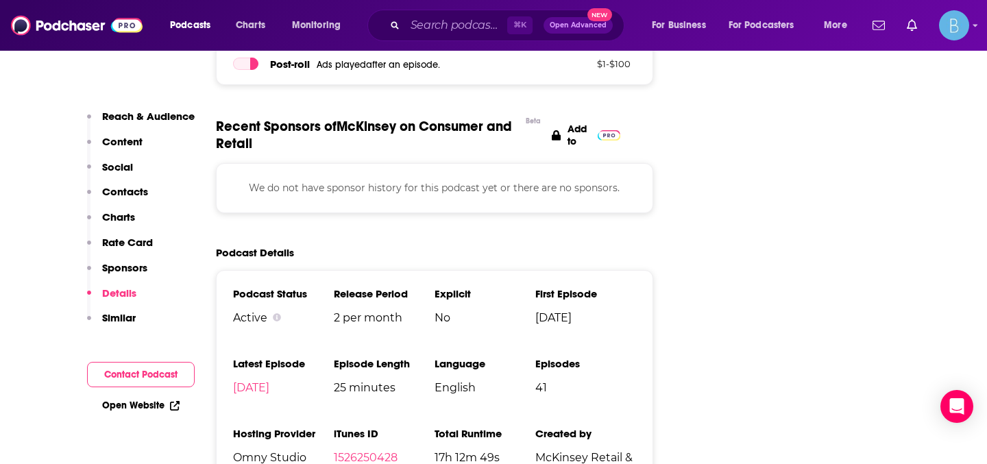
scroll to position [2065, 0]
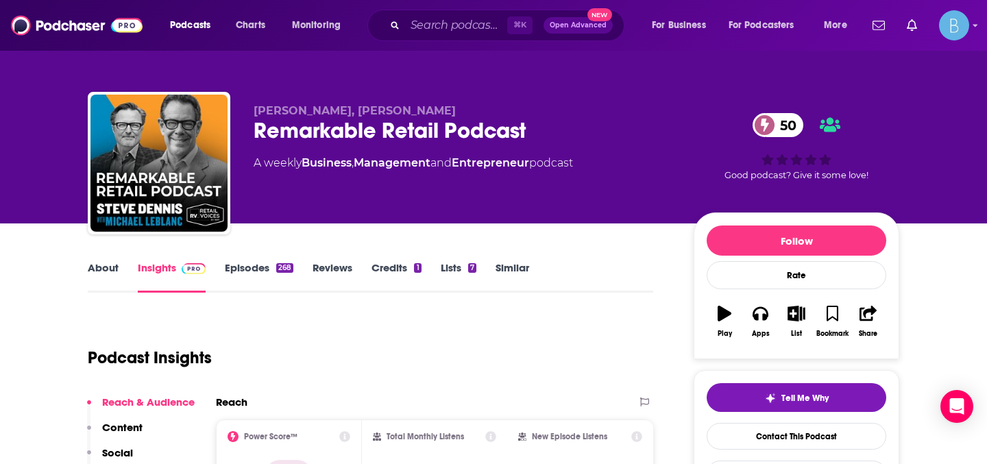
click at [102, 267] on link "About" at bounding box center [103, 277] width 31 height 32
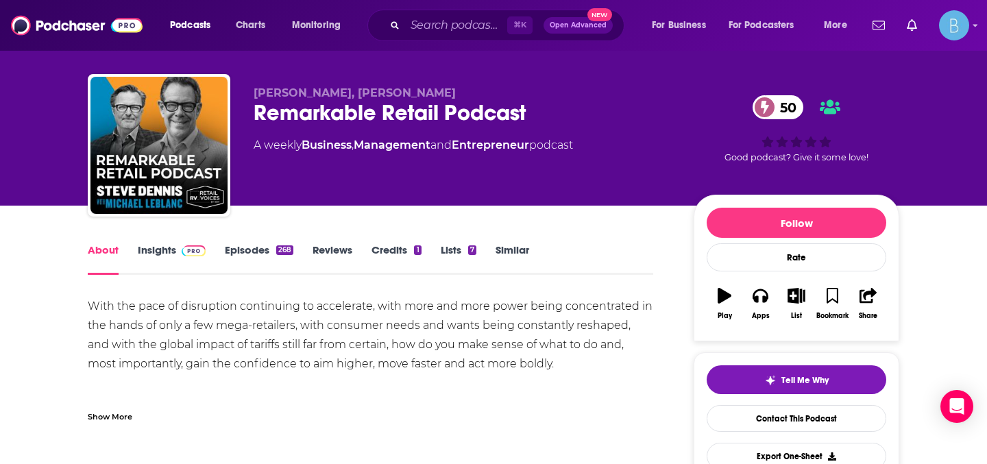
scroll to position [76, 0]
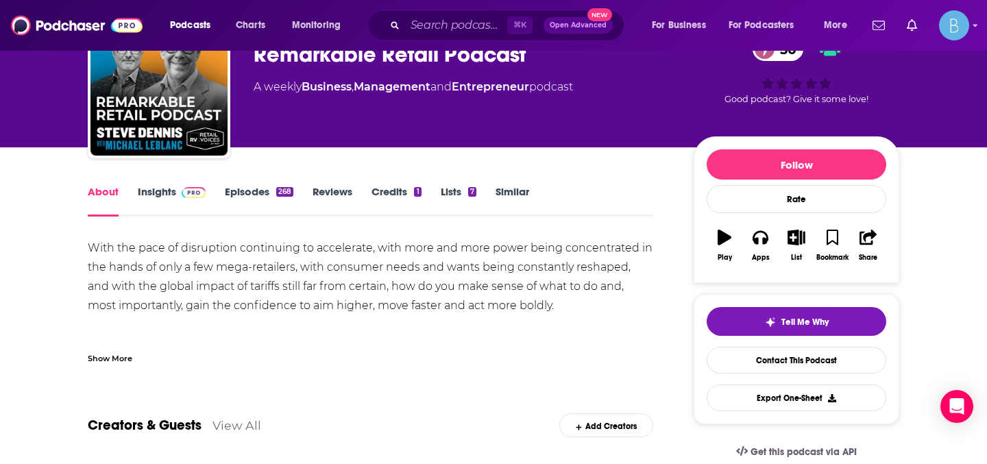
click at [160, 193] on link "Insights" at bounding box center [172, 201] width 68 height 32
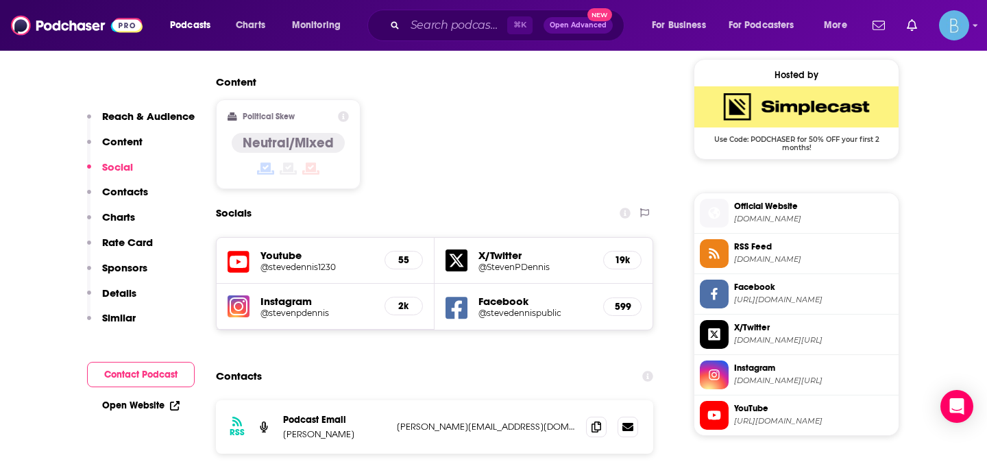
scroll to position [1108, 0]
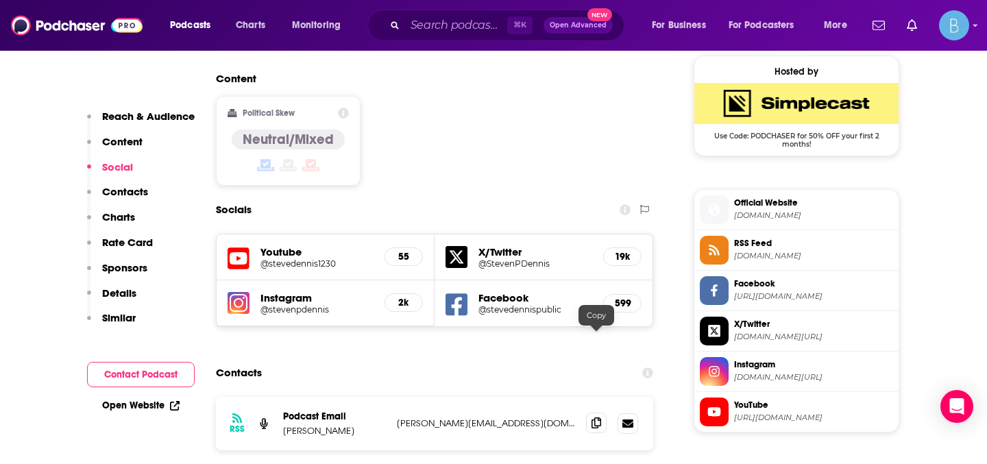
click at [596, 417] on icon at bounding box center [596, 422] width 10 height 11
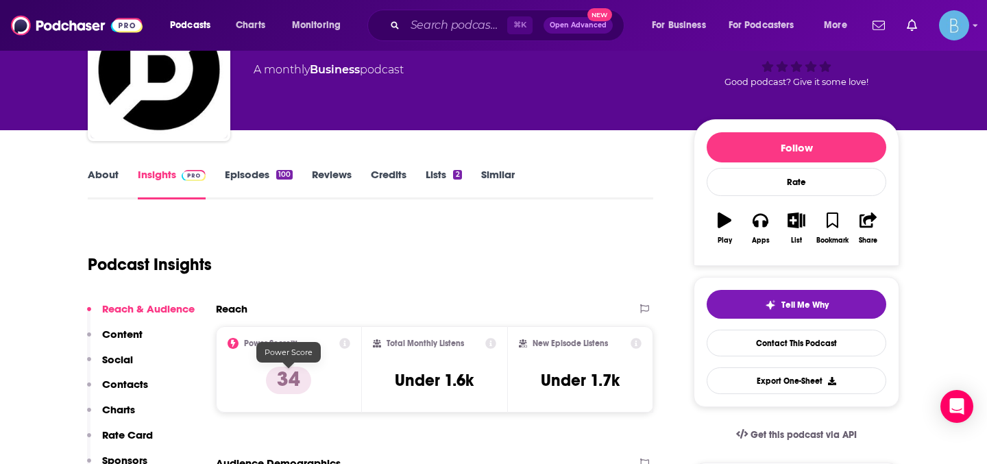
scroll to position [158, 0]
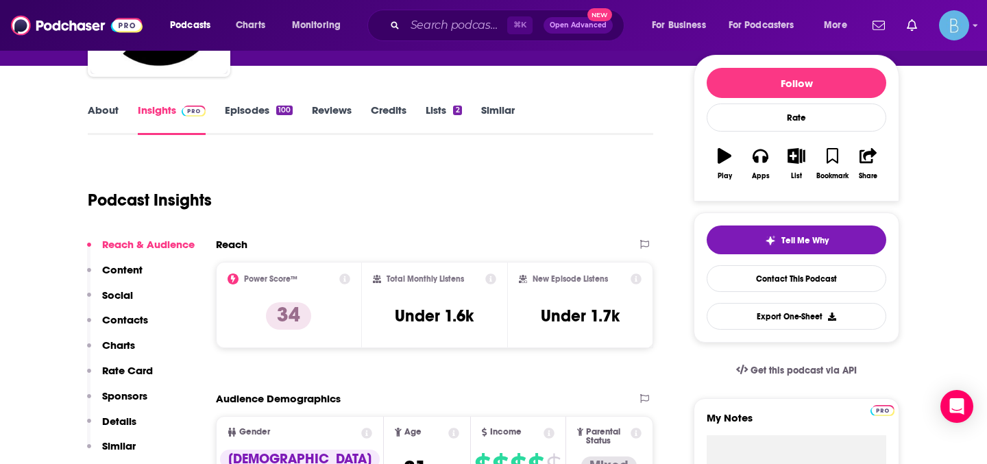
click at [248, 118] on link "Episodes 100" at bounding box center [259, 119] width 68 height 32
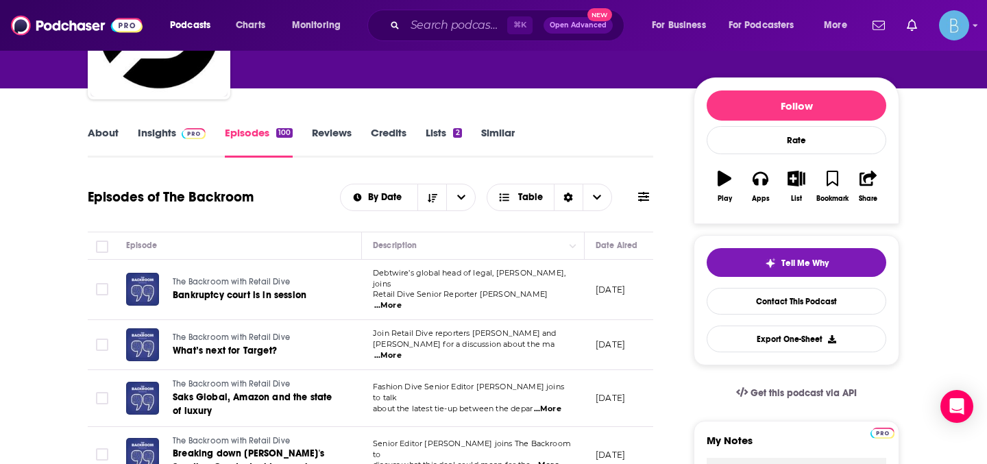
scroll to position [141, 0]
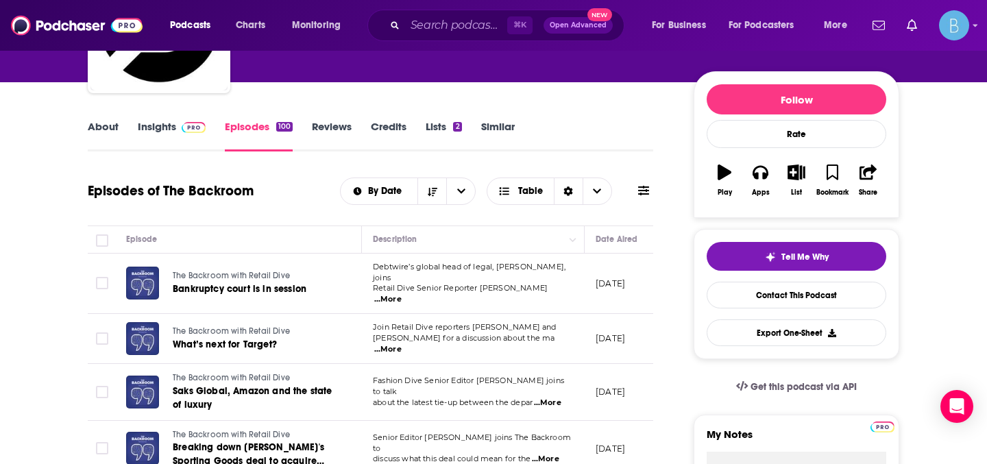
click at [108, 130] on link "About" at bounding box center [103, 136] width 31 height 32
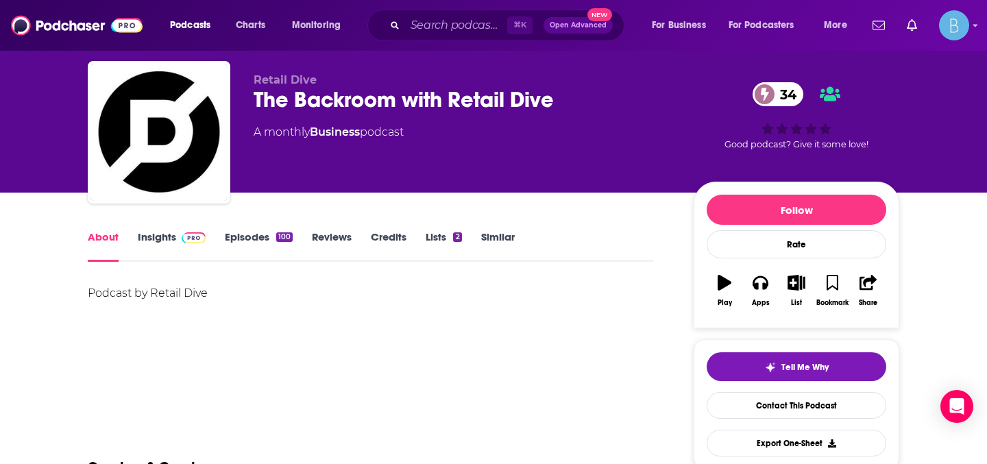
scroll to position [32, 0]
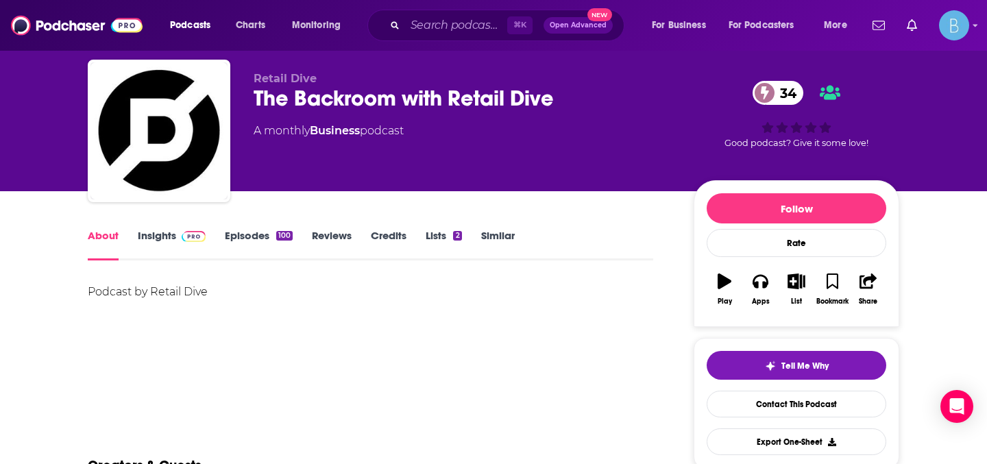
click at [172, 234] on link "Insights" at bounding box center [172, 245] width 68 height 32
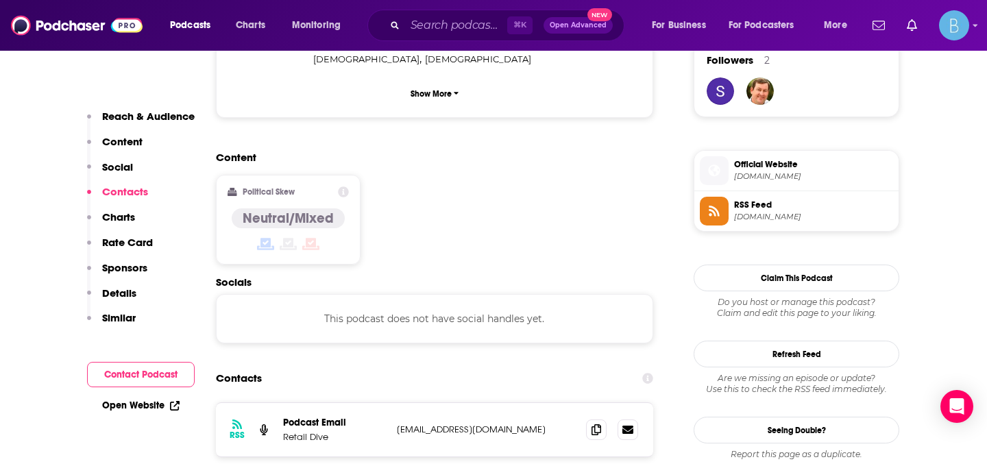
scroll to position [1116, 0]
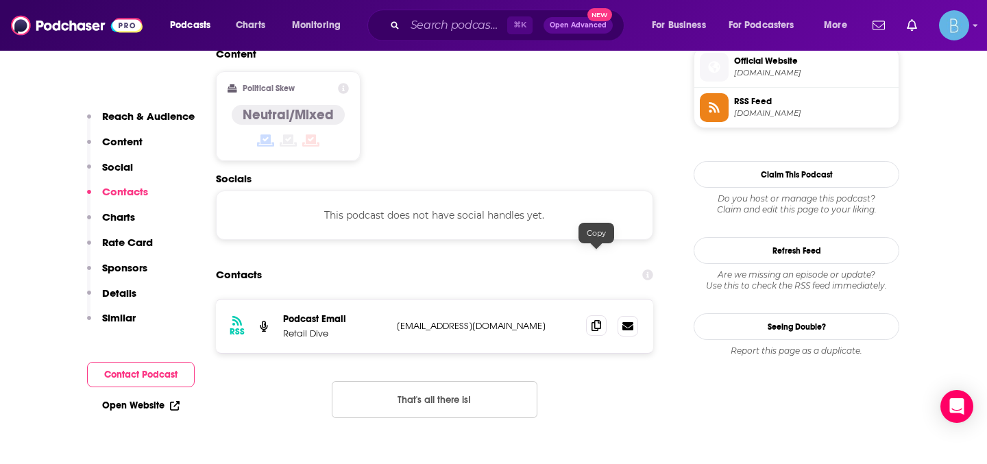
click at [594, 320] on icon at bounding box center [596, 325] width 10 height 11
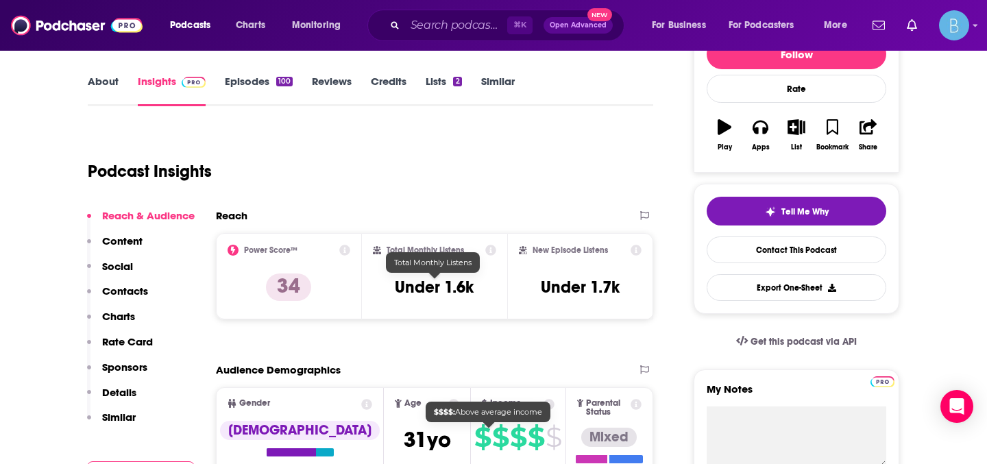
scroll to position [99, 0]
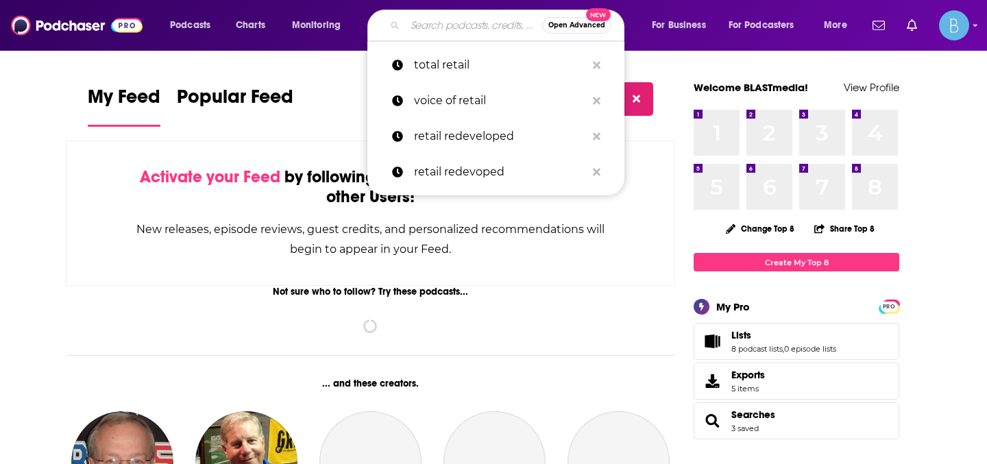
click at [467, 27] on input "Search podcasts, credits, & more..." at bounding box center [473, 25] width 137 height 22
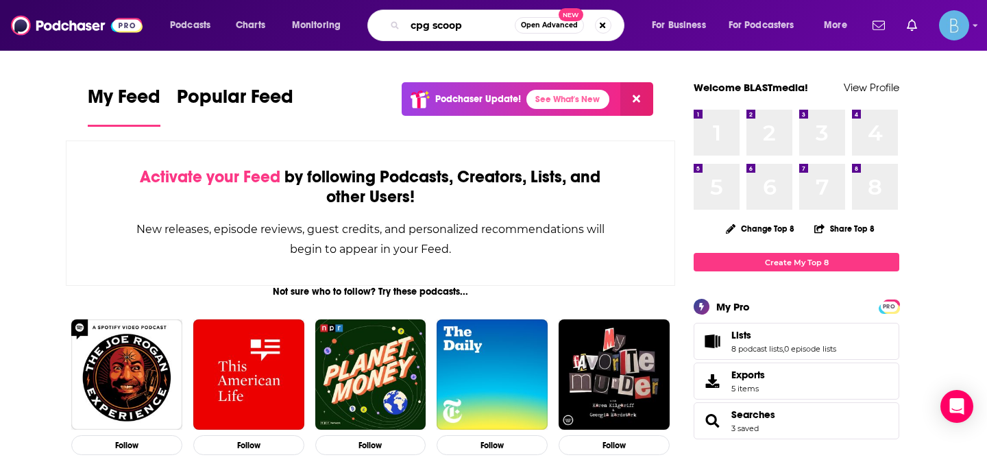
type input "cpg scoop"
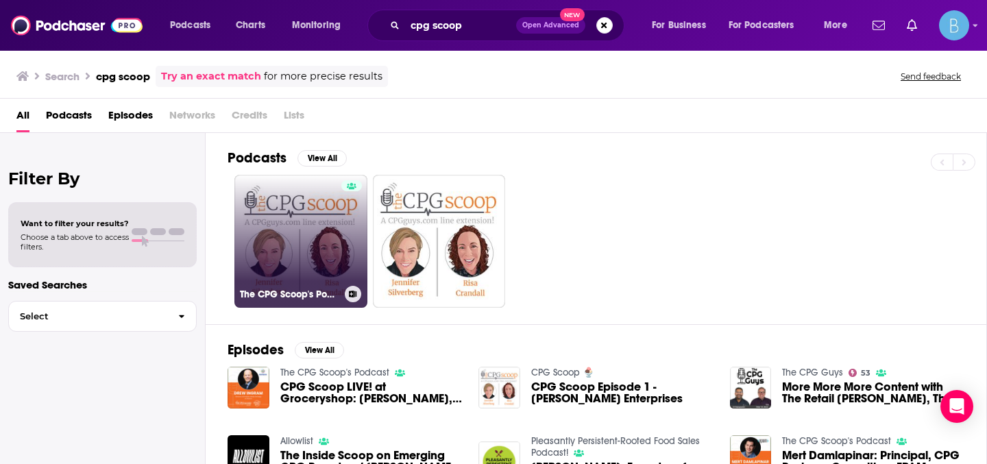
click at [323, 212] on link "The CPG Scoop's Podcast" at bounding box center [300, 241] width 133 height 133
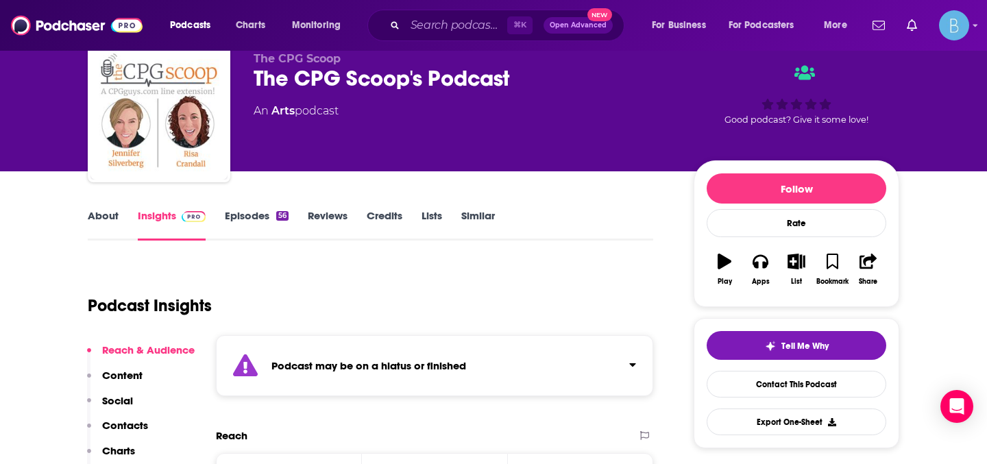
scroll to position [53, 0]
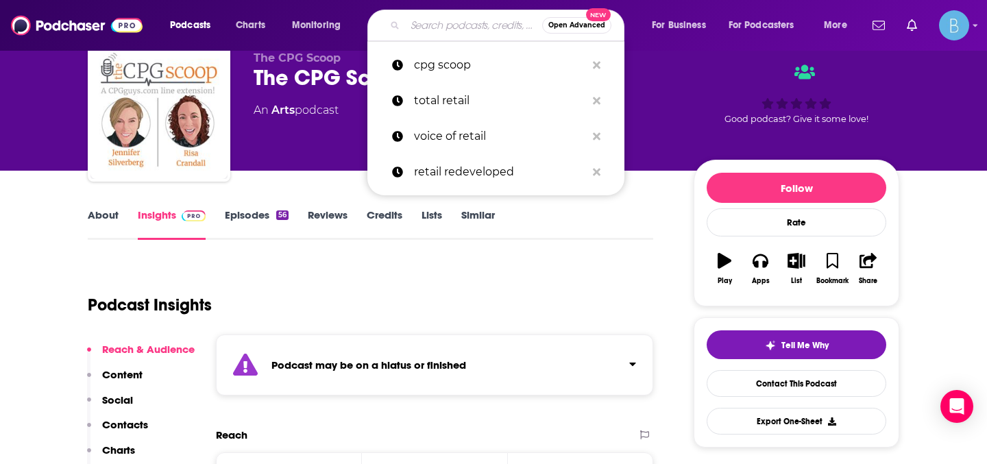
click at [444, 23] on input "Search podcasts, credits, & more..." at bounding box center [473, 25] width 137 height 22
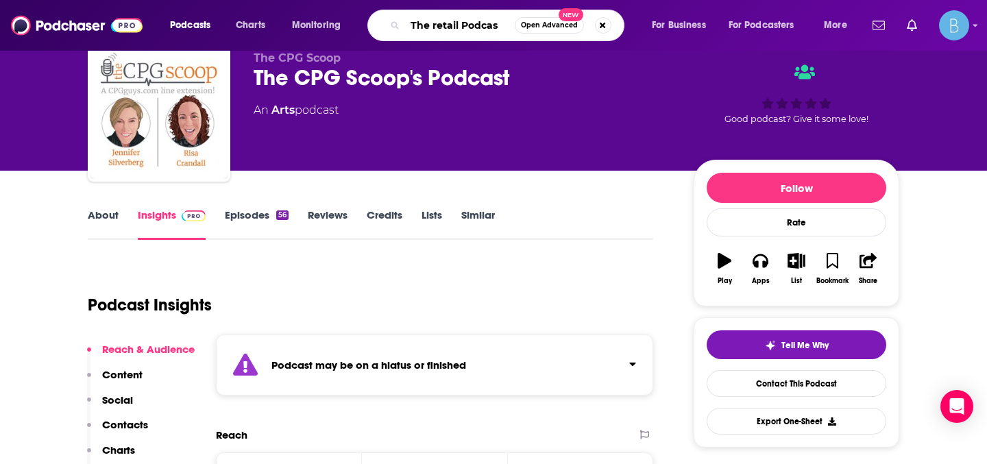
type input "The retail Podcast"
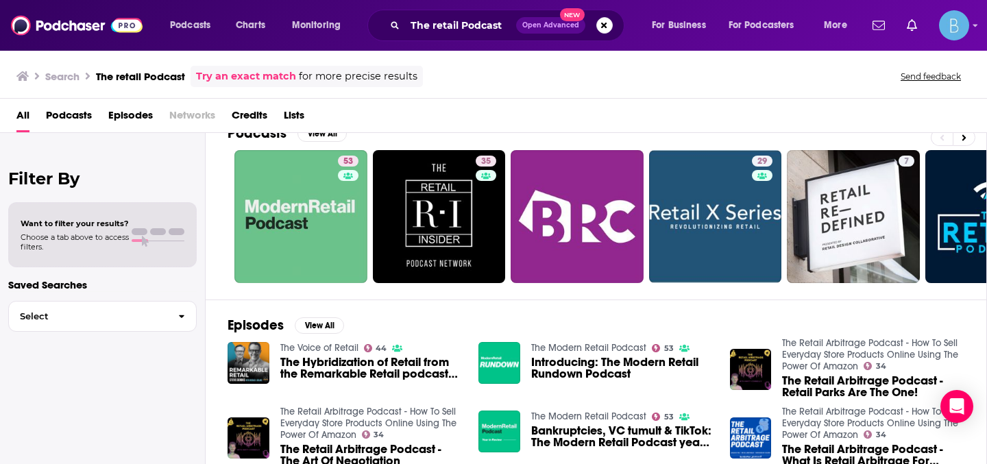
scroll to position [26, 0]
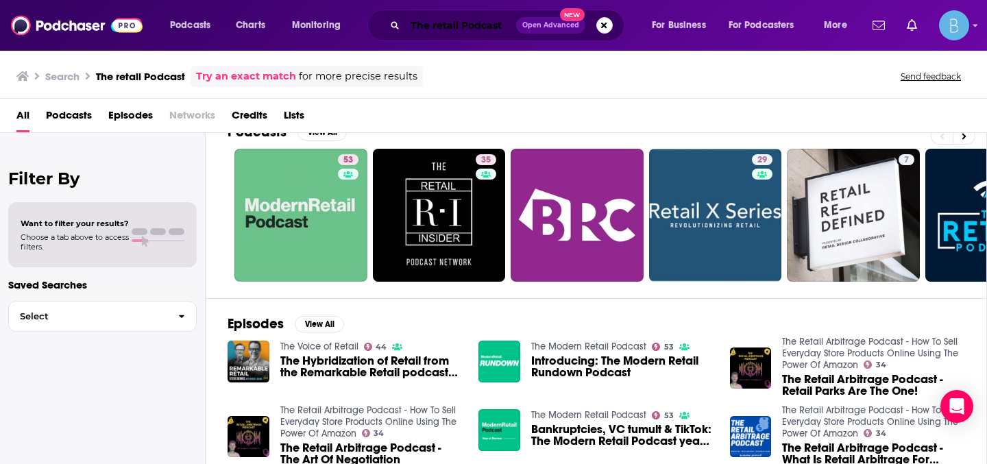
click at [483, 19] on input "The retail Podcast" at bounding box center [460, 25] width 111 height 22
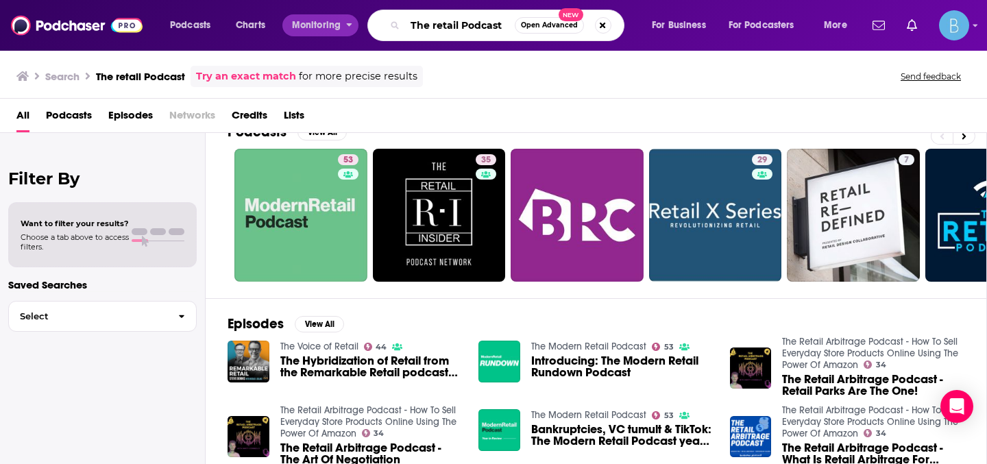
drag, startPoint x: 503, startPoint y: 26, endPoint x: 328, endPoint y: 23, distance: 174.8
click at [328, 23] on div "Podcasts Charts Monitoring The retail Podcast Open Advanced New For Business Fo…" at bounding box center [510, 26] width 700 height 32
type input "ecommerce edge"
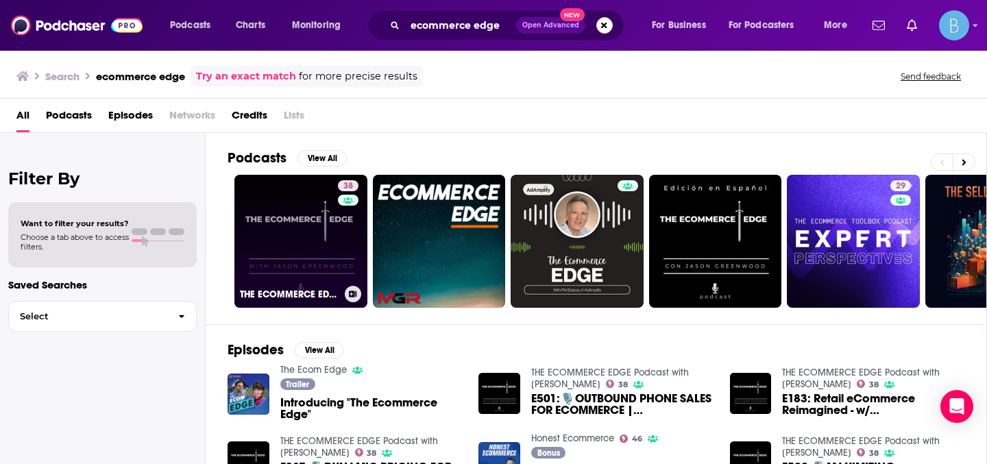
click at [319, 244] on link "38 THE ECOMMERCE EDGE Podcast with Jason Greenwood" at bounding box center [300, 241] width 133 height 133
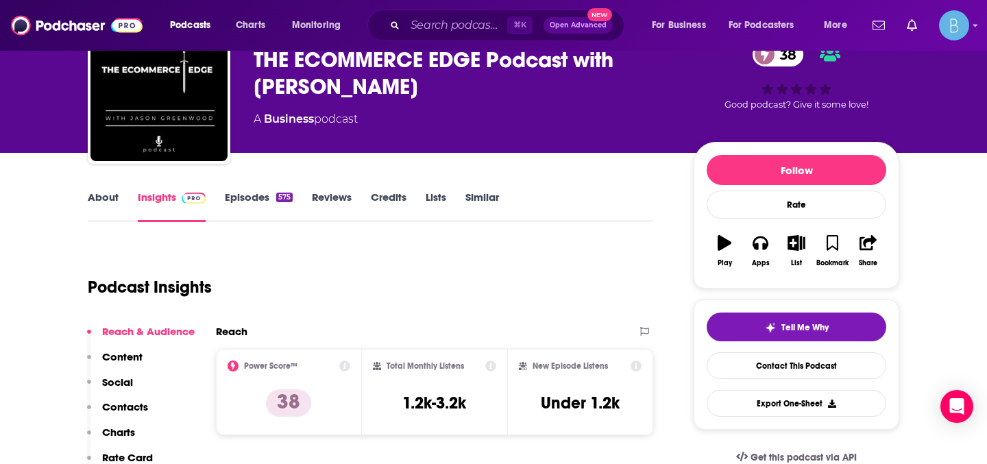
scroll to position [70, 0]
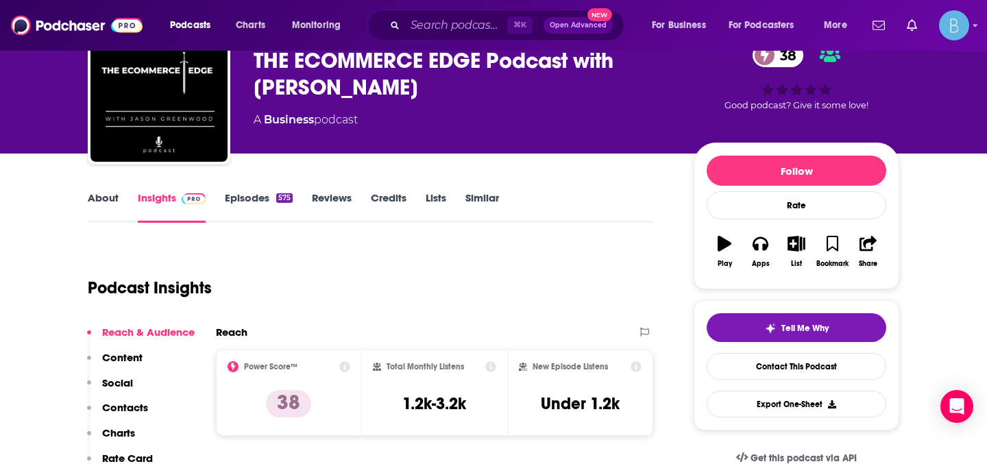
click at [100, 198] on link "About" at bounding box center [103, 207] width 31 height 32
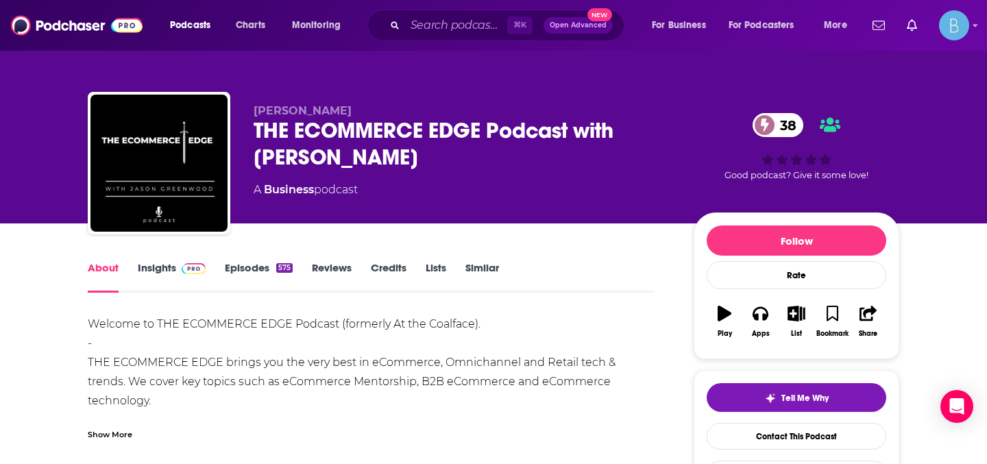
click at [162, 265] on link "Insights" at bounding box center [172, 277] width 68 height 32
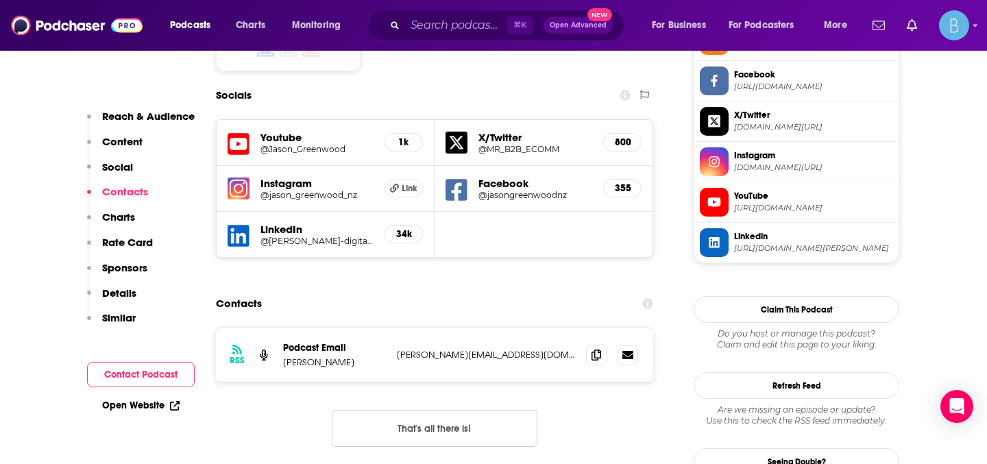
scroll to position [1258, 0]
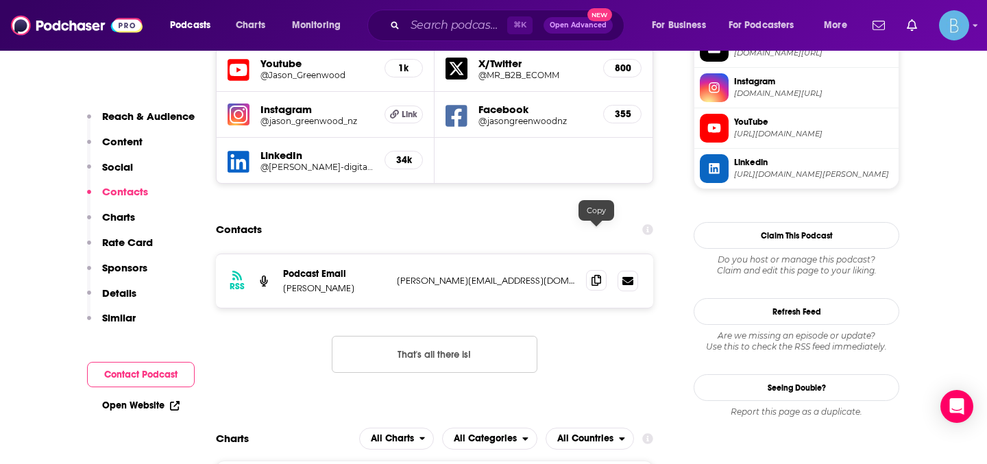
click at [597, 275] on icon at bounding box center [596, 280] width 10 height 11
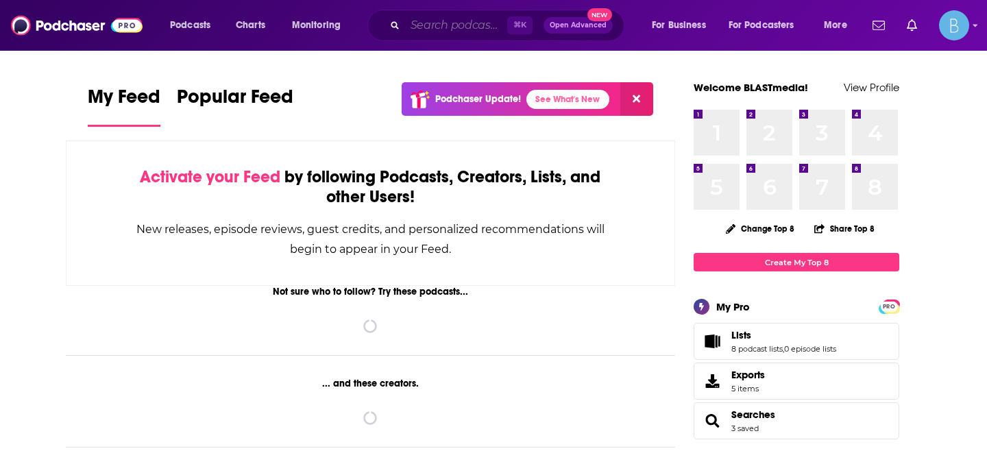
click at [440, 32] on input "Search podcasts, credits, & more..." at bounding box center [456, 25] width 102 height 22
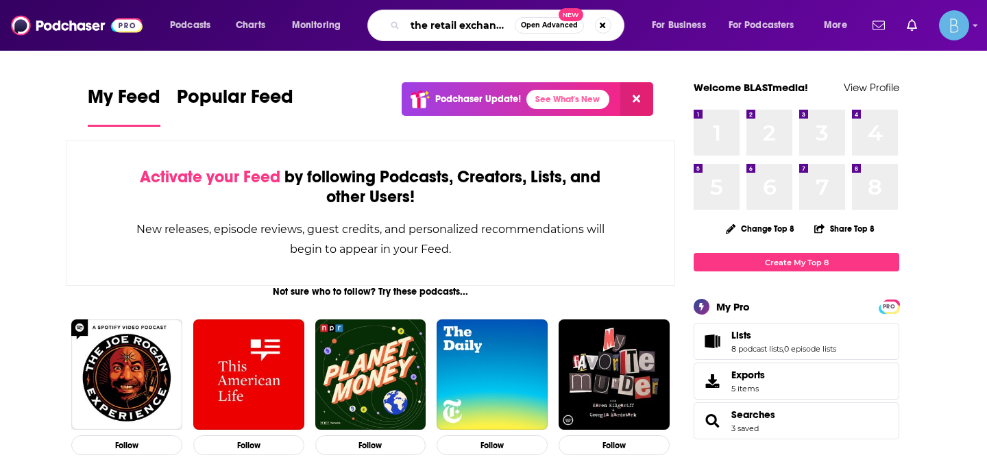
type input "the retail exchange"
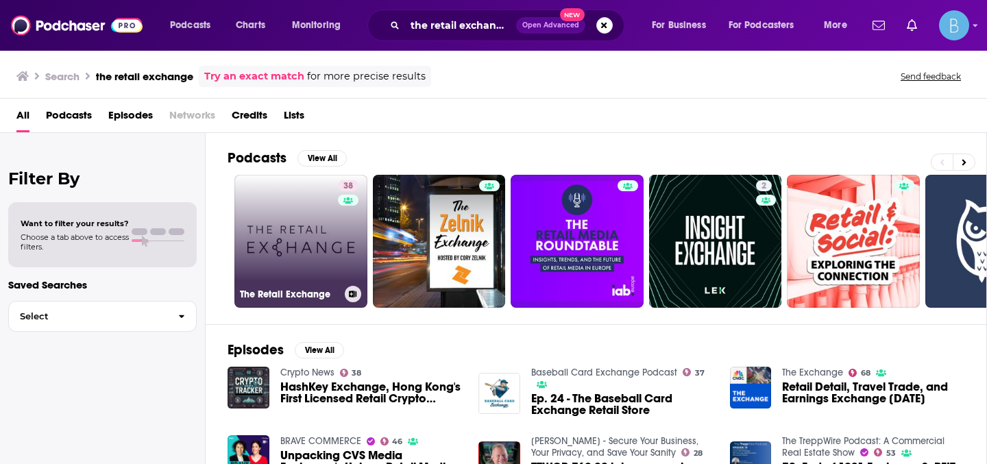
click at [301, 238] on link "38 The Retail Exchange" at bounding box center [300, 241] width 133 height 133
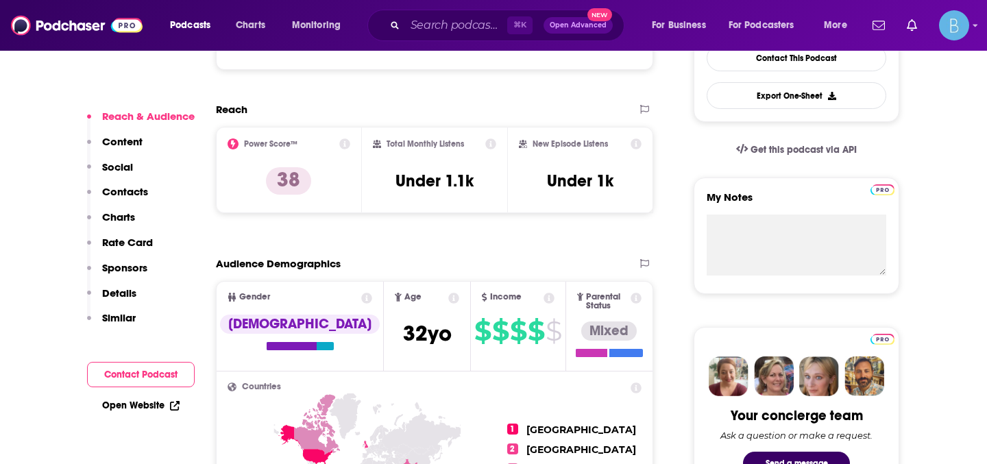
scroll to position [103, 0]
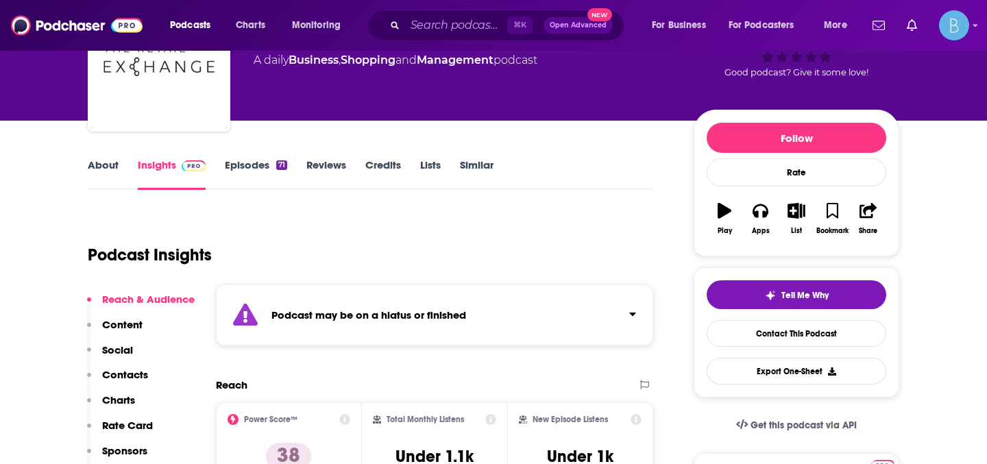
click at [252, 165] on link "Episodes 71" at bounding box center [256, 174] width 62 height 32
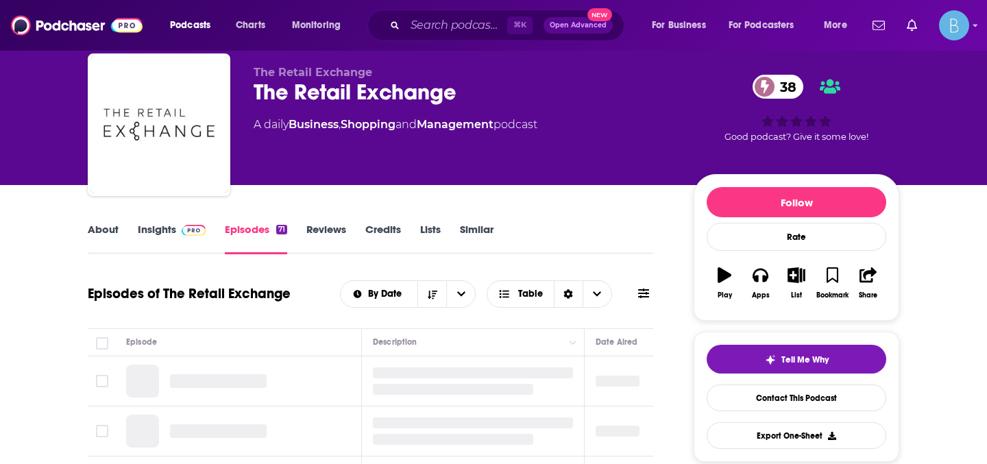
scroll to position [136, 0]
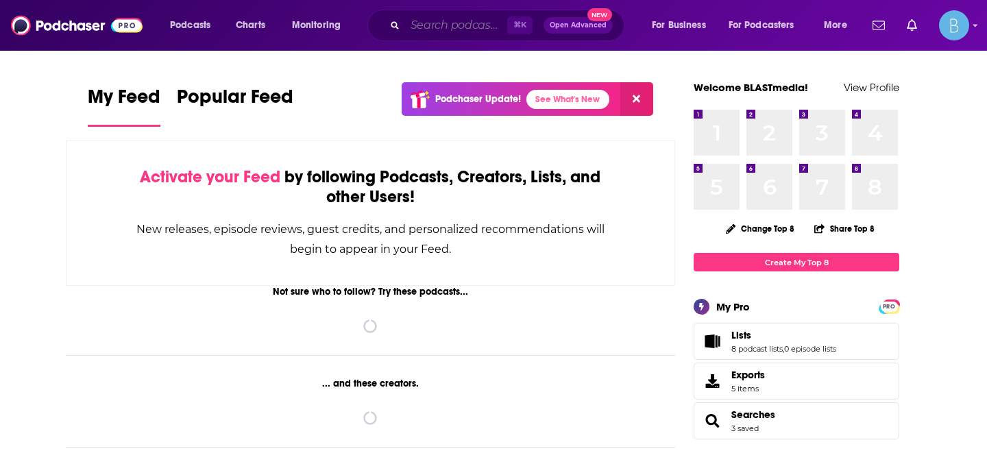
click at [416, 27] on input "Search podcasts, credits, & more..." at bounding box center [456, 25] width 102 height 22
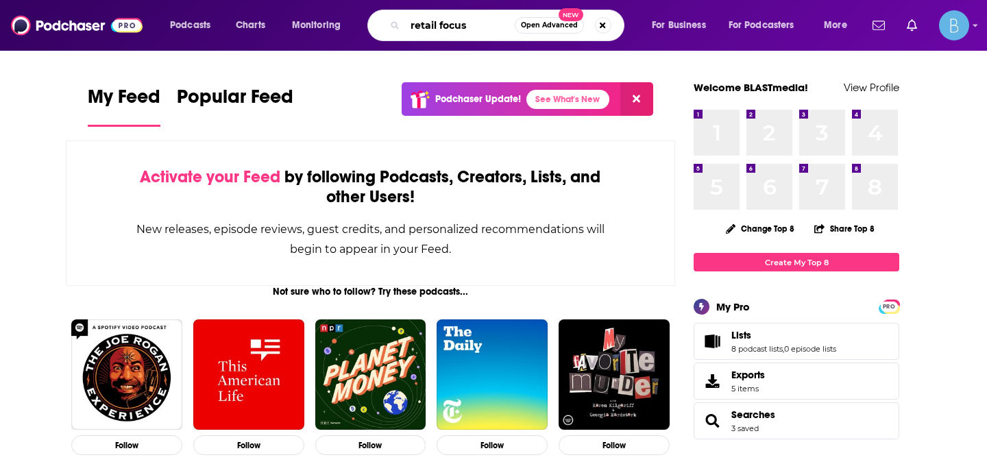
type input "retail focus"
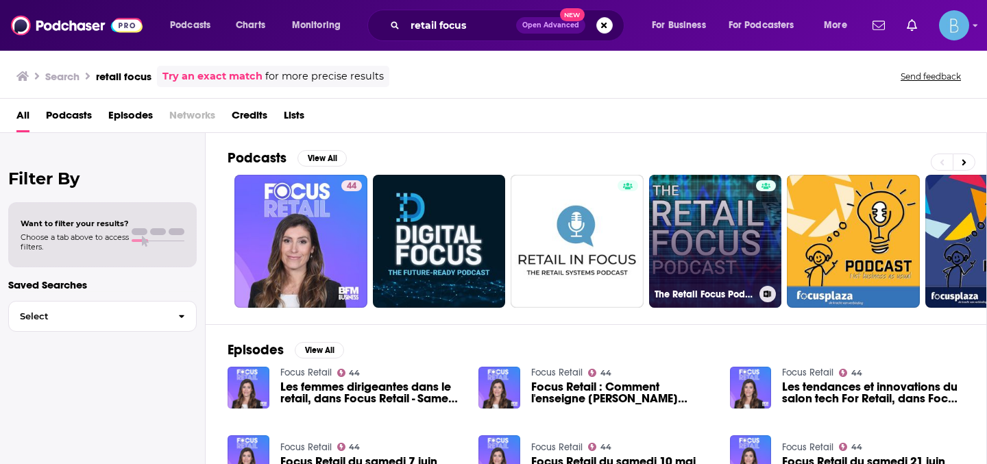
click at [708, 227] on link "The Retail Focus Podcast" at bounding box center [715, 241] width 133 height 133
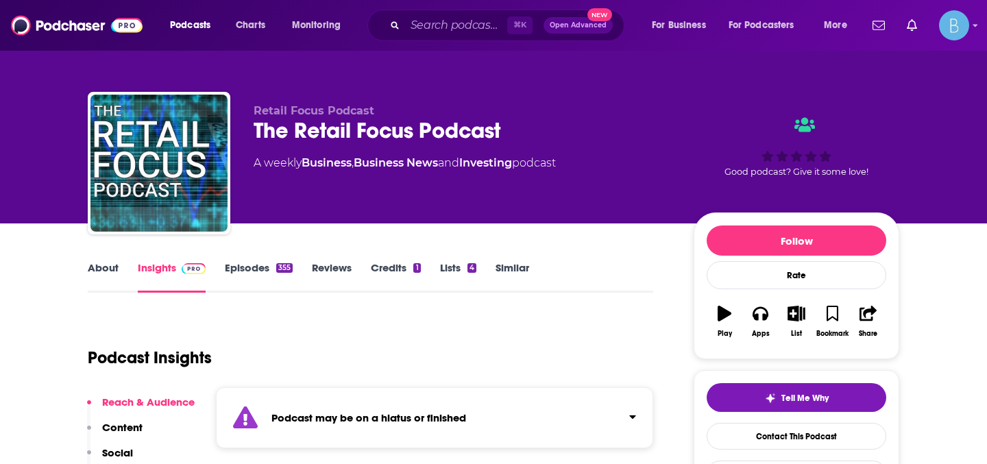
scroll to position [66, 0]
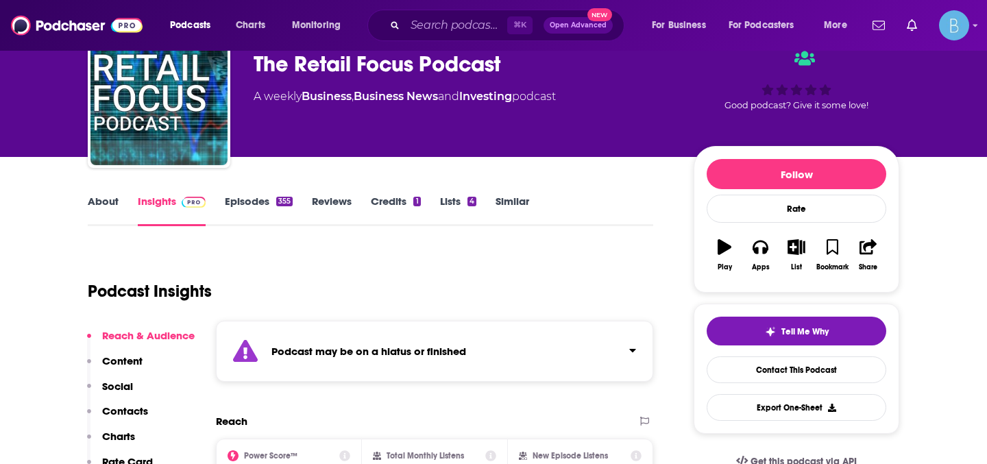
click at [261, 195] on link "Episodes 355" at bounding box center [259, 211] width 68 height 32
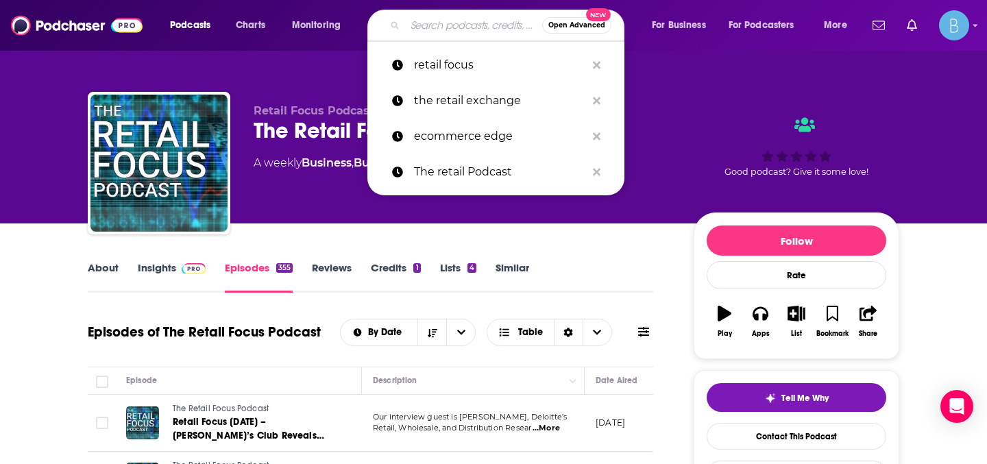
click at [460, 23] on input "Search podcasts, credits, & more..." at bounding box center [473, 25] width 137 height 22
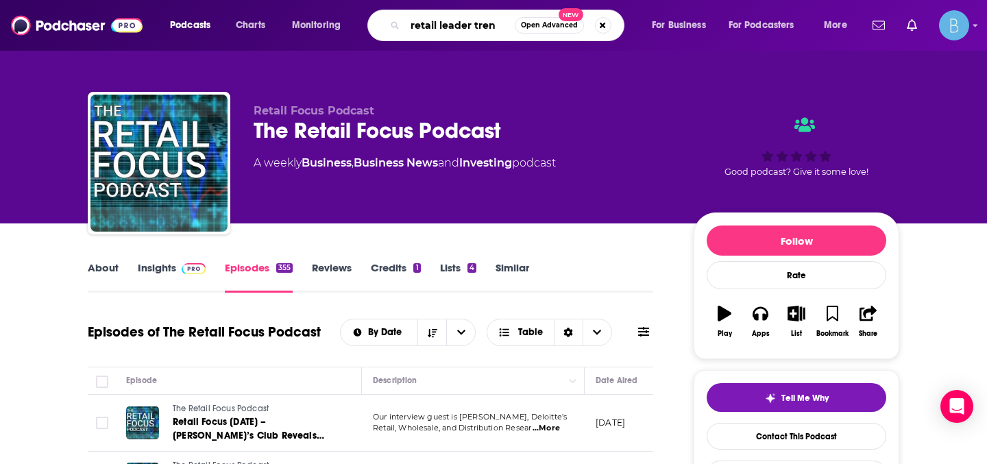
type input "retail leader trend"
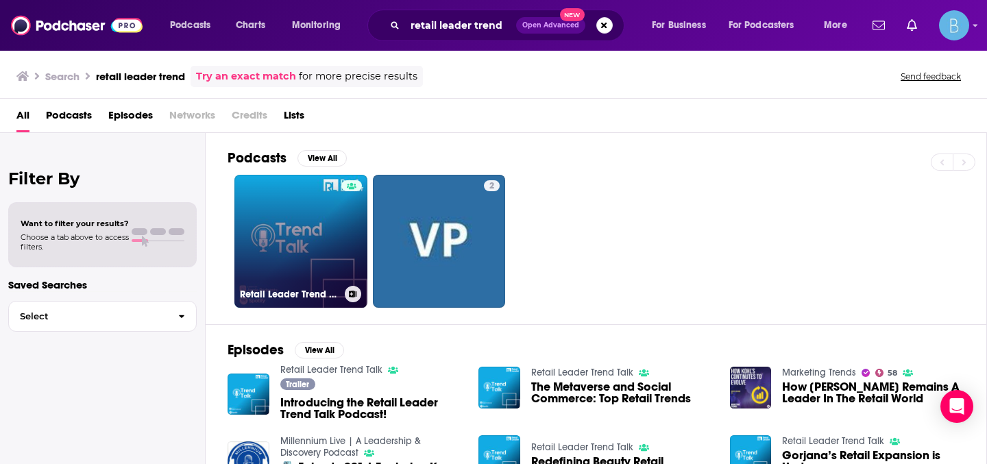
click at [299, 238] on link "Retail Leader Trend Talk" at bounding box center [300, 241] width 133 height 133
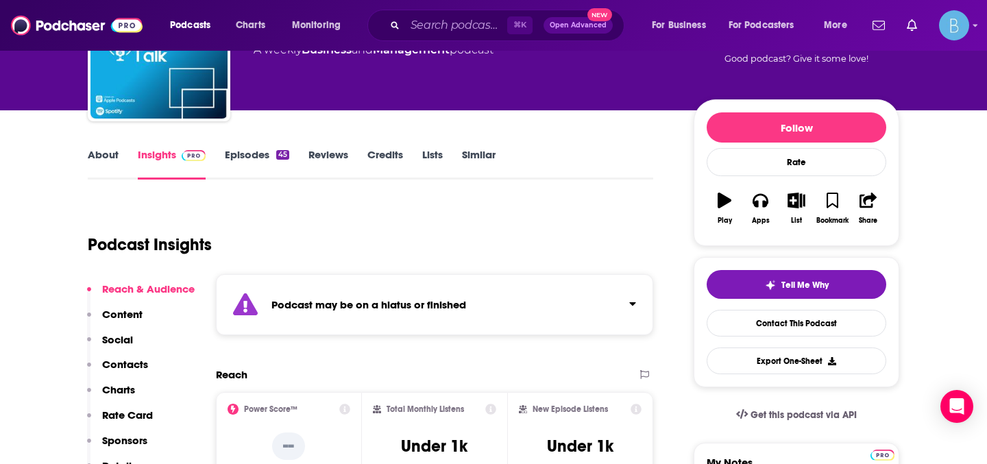
scroll to position [161, 0]
